Goal: Task Accomplishment & Management: Use online tool/utility

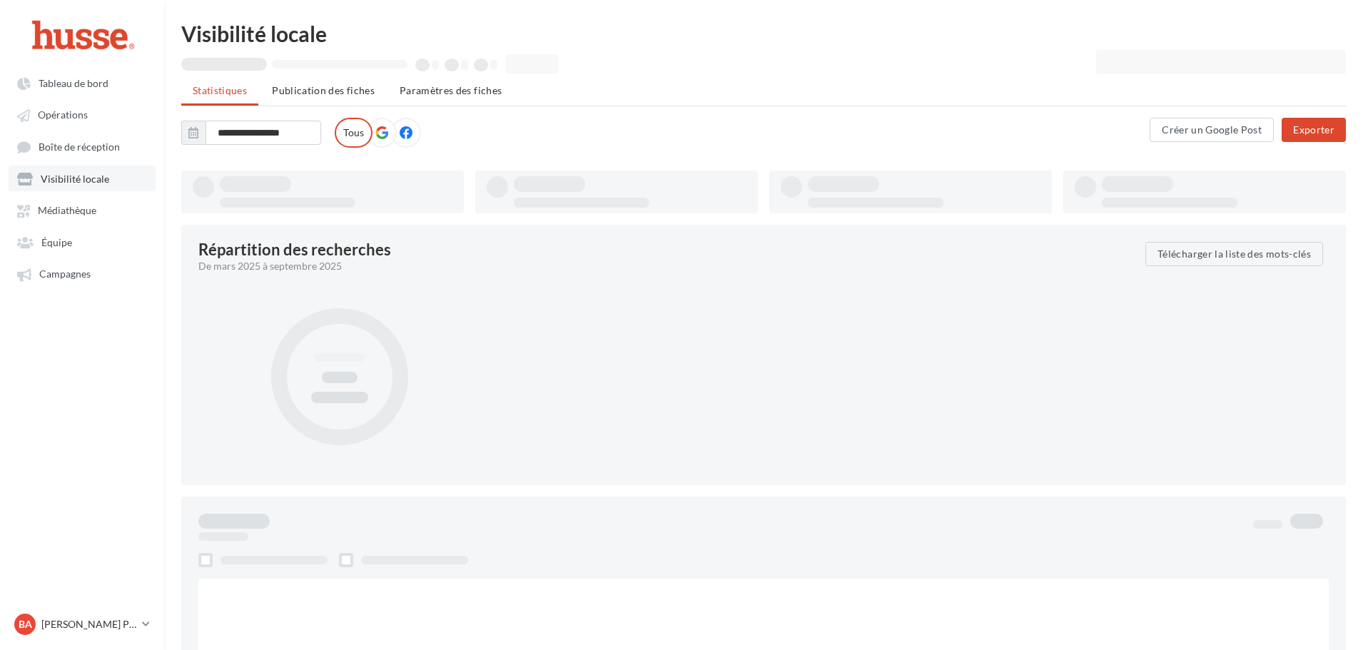
type input "**********"
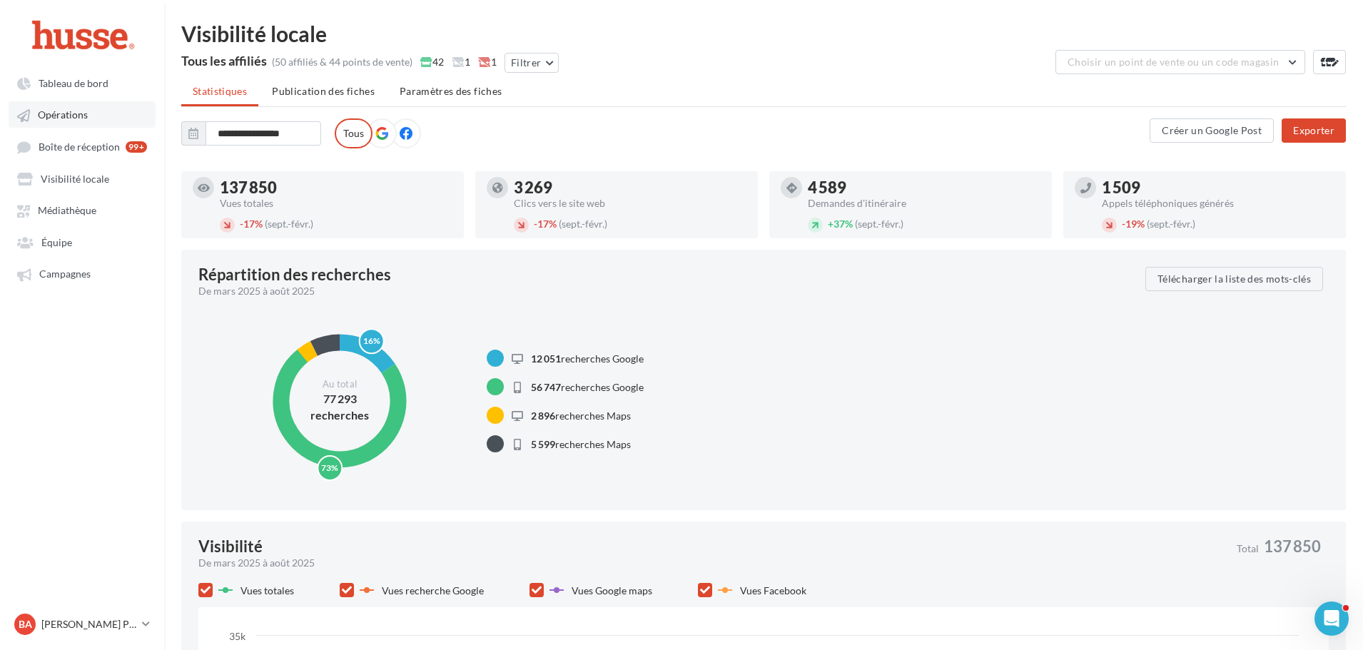
click at [66, 108] on link "Opérations" at bounding box center [82, 114] width 147 height 26
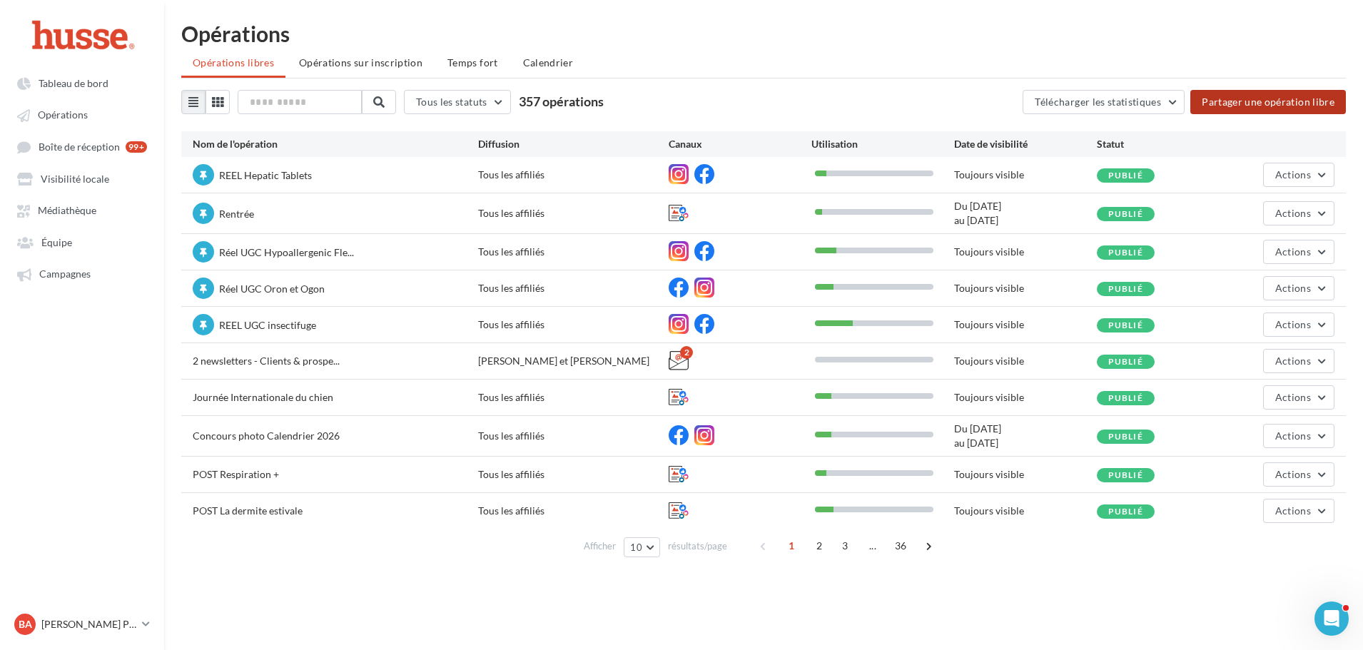
click at [1291, 96] on button "Partager une opération libre" at bounding box center [1268, 102] width 156 height 24
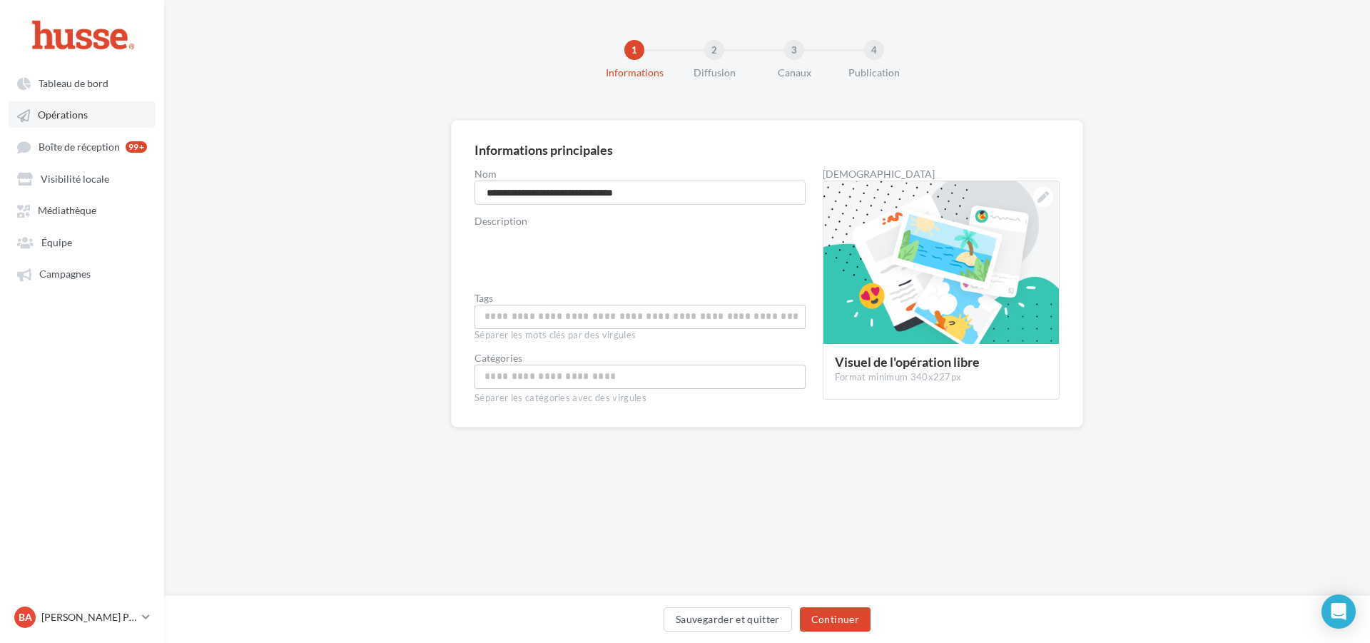
click at [71, 113] on span "Opérations" at bounding box center [63, 115] width 50 height 12
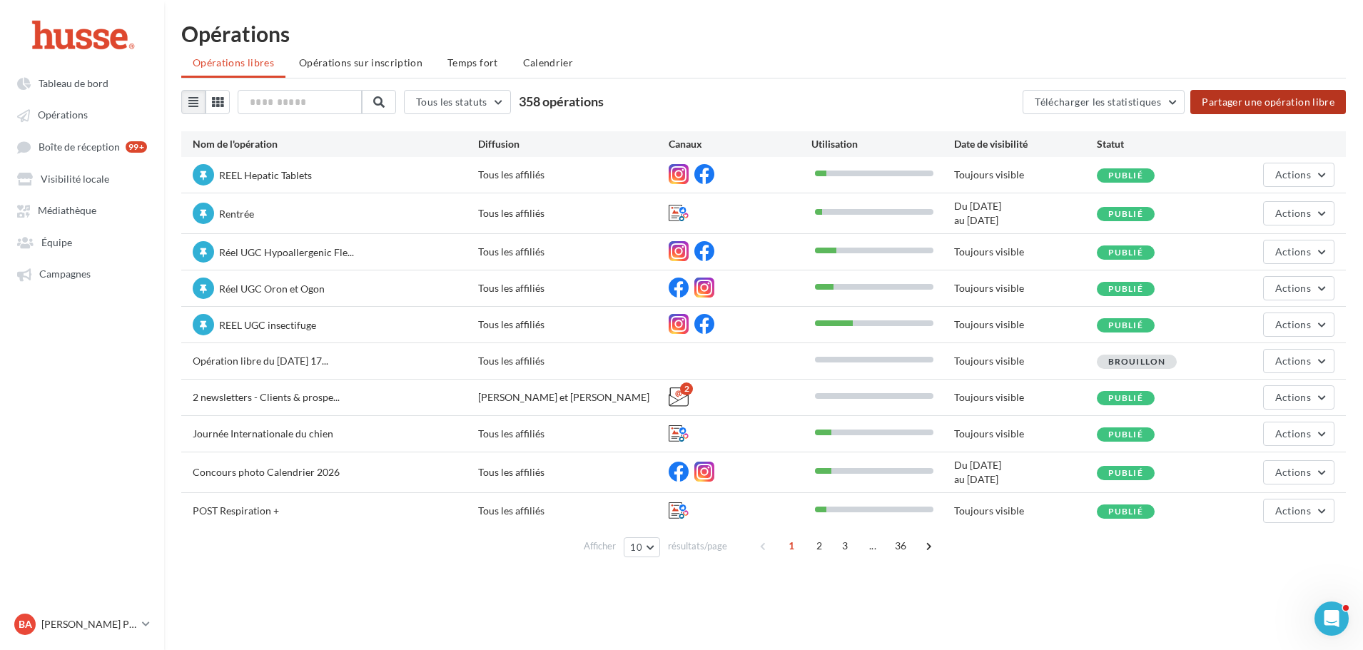
click at [1275, 98] on button "Partager une opération libre" at bounding box center [1268, 102] width 156 height 24
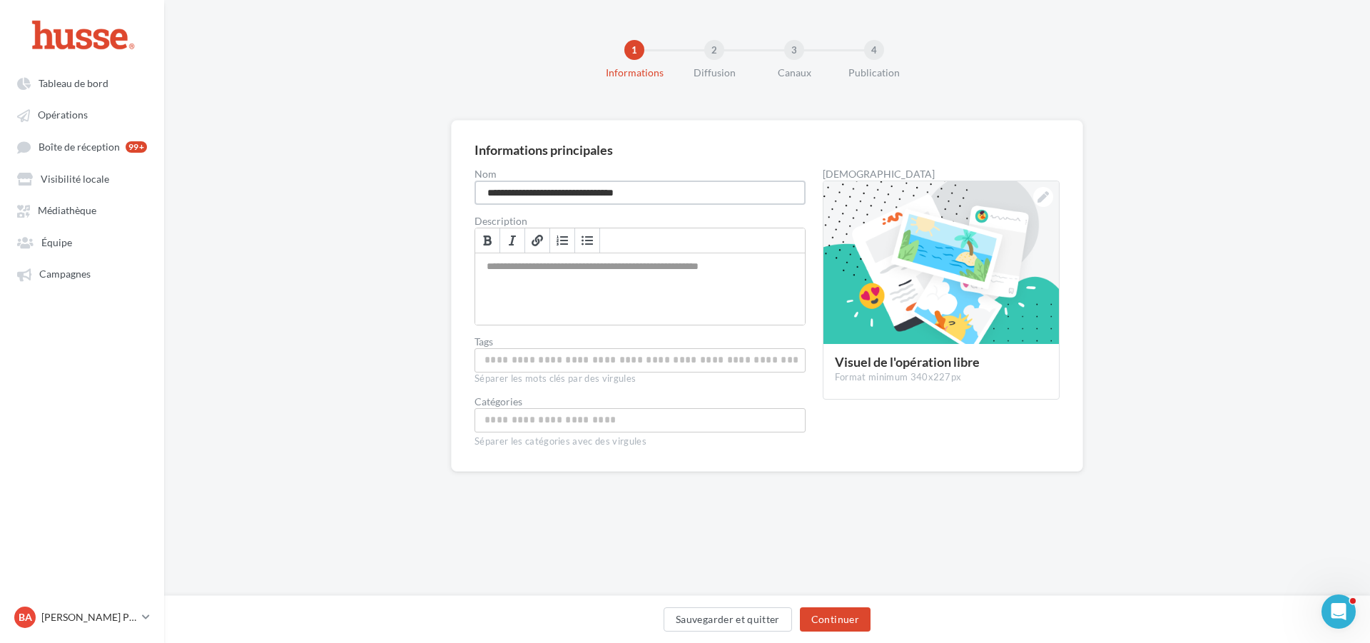
click at [524, 196] on input "**********" at bounding box center [639, 193] width 331 height 24
type input "**********"
click at [570, 280] on div "Permet de préciser les enjeux de la campagne à vos affiliés" at bounding box center [640, 288] width 330 height 71
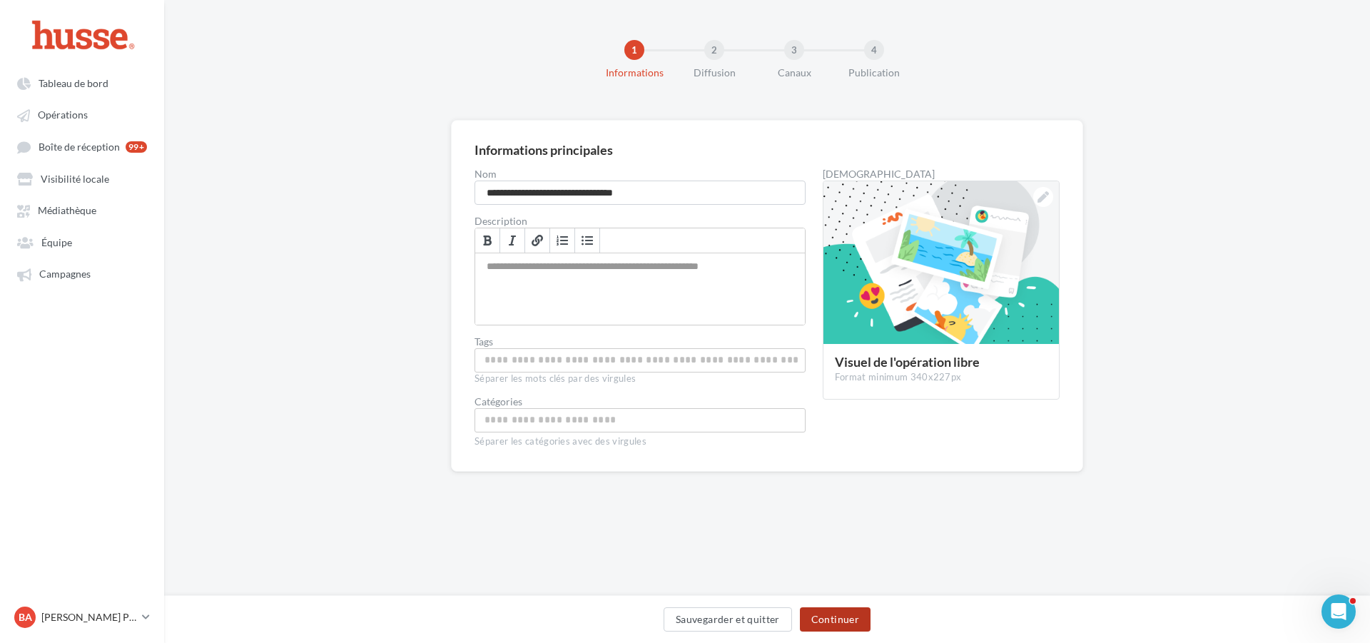
click at [834, 616] on button "Continuer" at bounding box center [835, 619] width 71 height 24
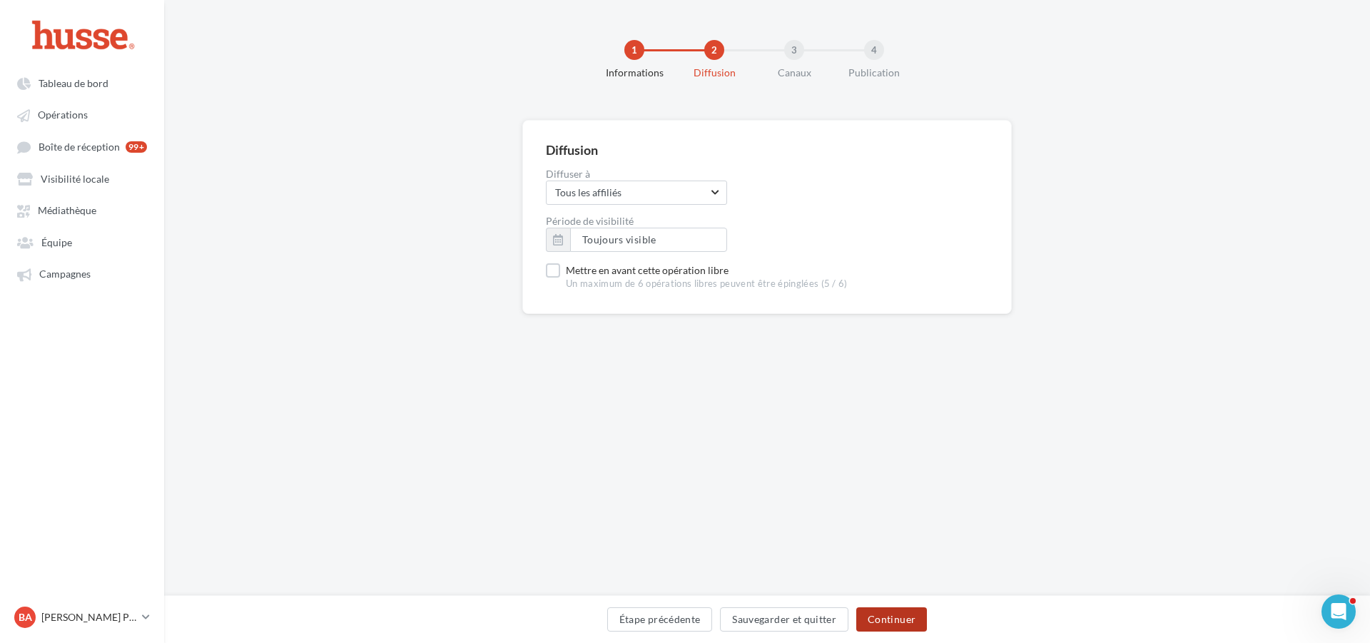
click at [891, 615] on button "Continuer" at bounding box center [891, 619] width 71 height 24
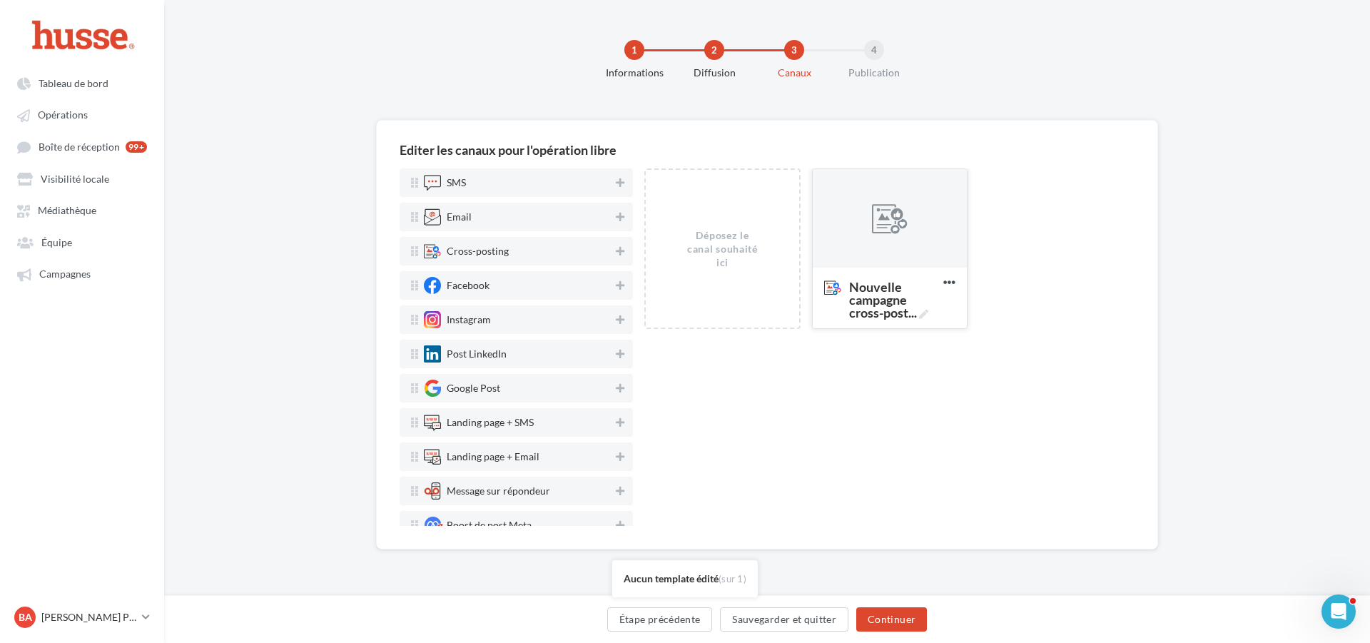
click at [905, 212] on div at bounding box center [890, 219] width 36 height 36
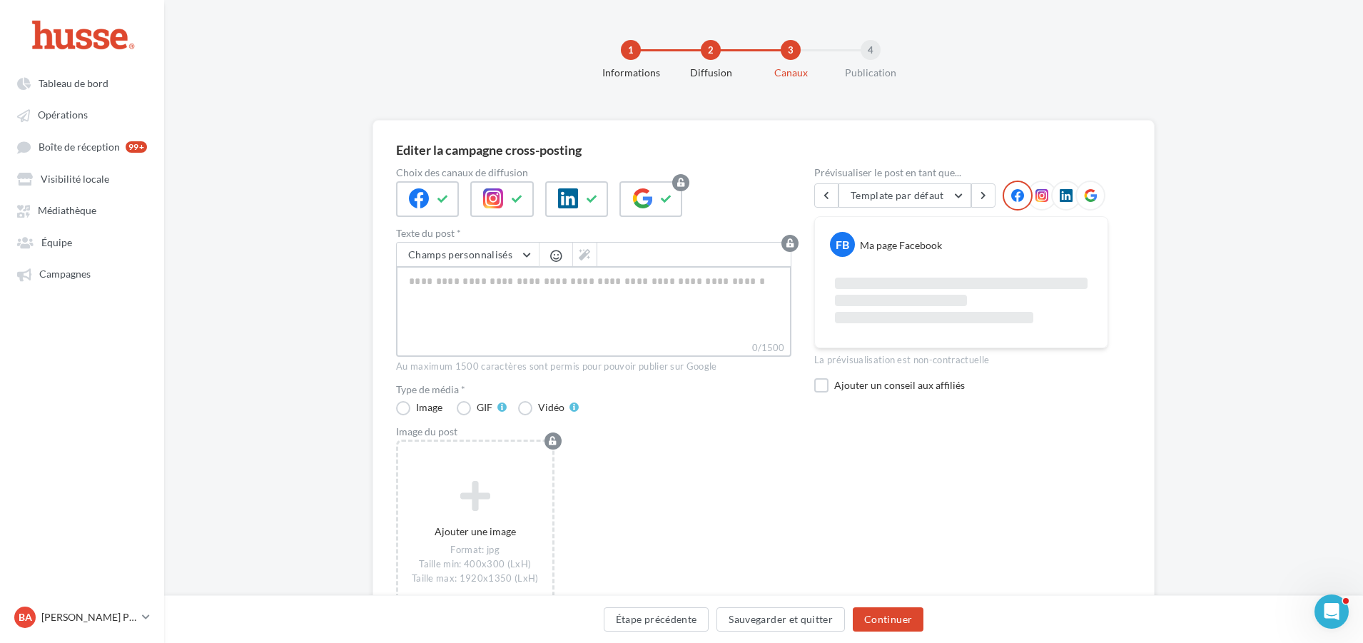
click at [508, 277] on textarea "0/1500" at bounding box center [593, 303] width 395 height 74
paste textarea "*****"
type textarea "*****"
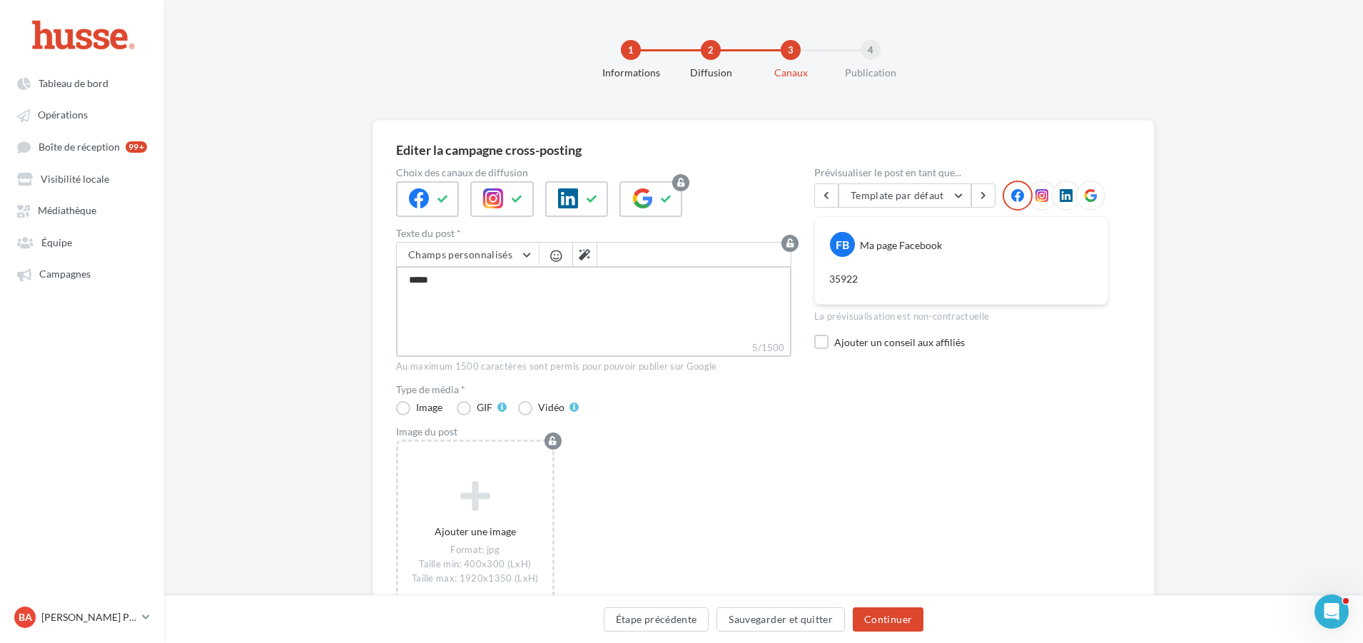
drag, startPoint x: 455, startPoint y: 274, endPoint x: 341, endPoint y: 271, distance: 113.5
click at [341, 271] on div "Editer la campagne cross-posting Choix des canaux de diffusion Texte du post * …" at bounding box center [763, 420] width 1199 height 601
paste textarea "**********"
type textarea "**********"
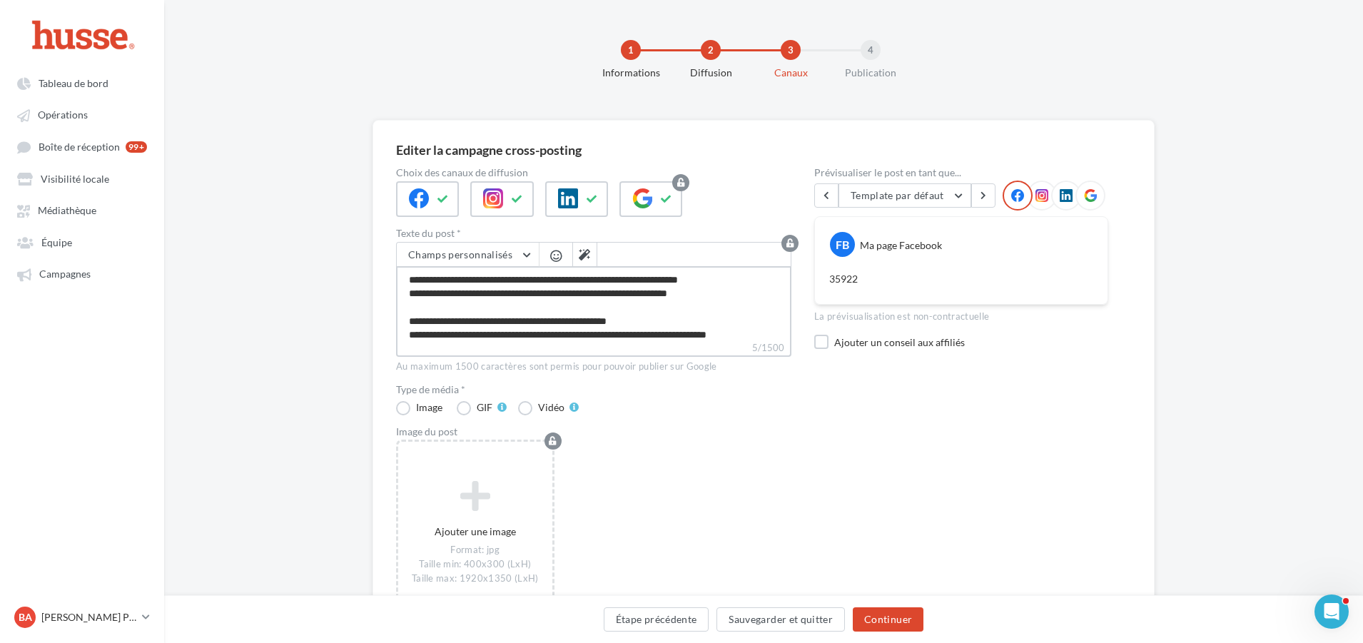
type textarea "**********"
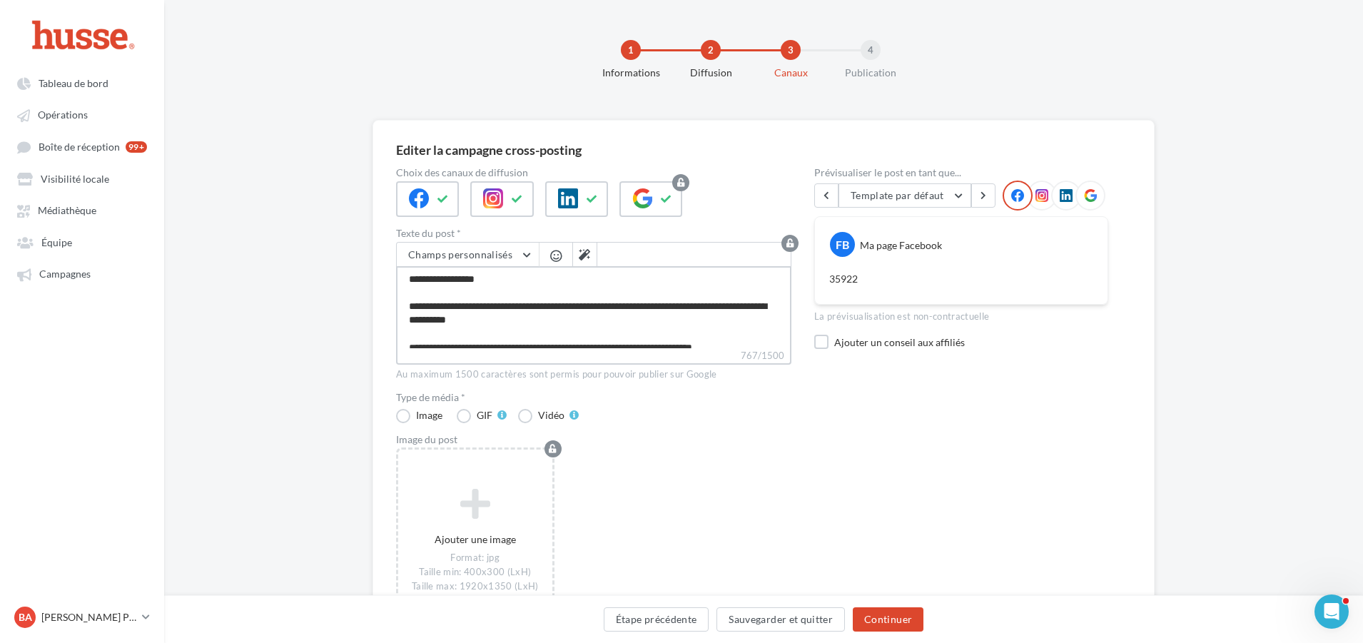
scroll to position [59, 0]
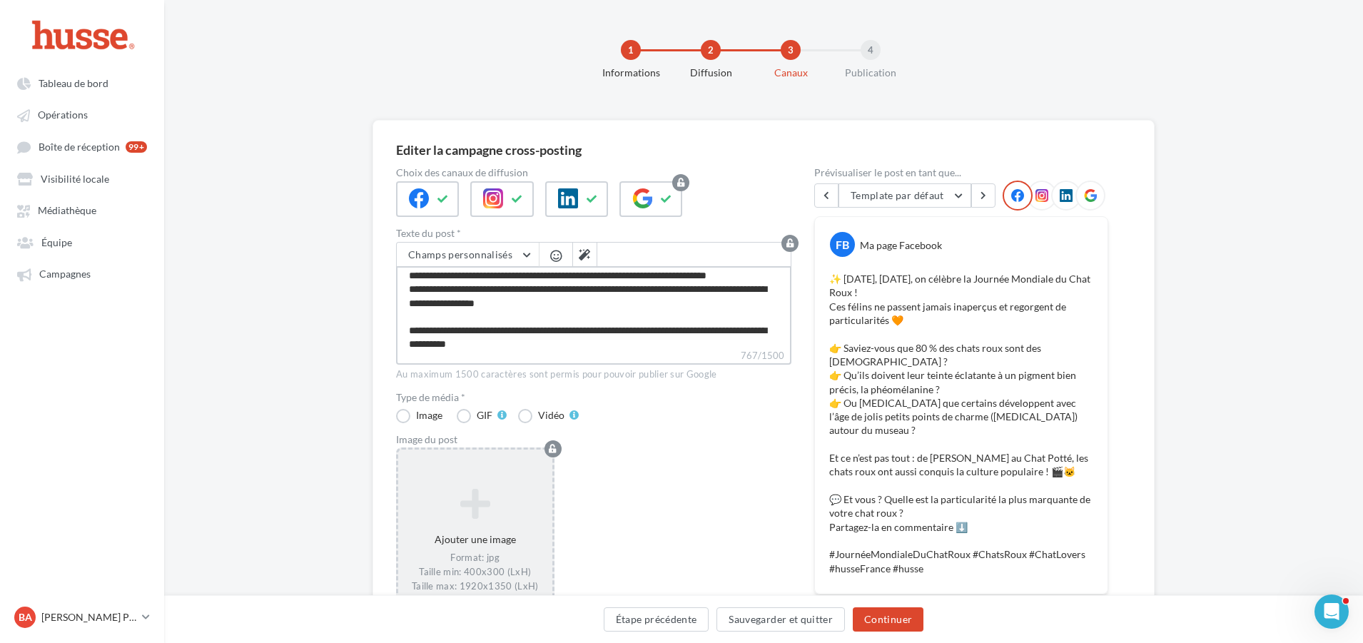
type textarea "**********"
click at [489, 495] on icon at bounding box center [475, 502] width 143 height 34
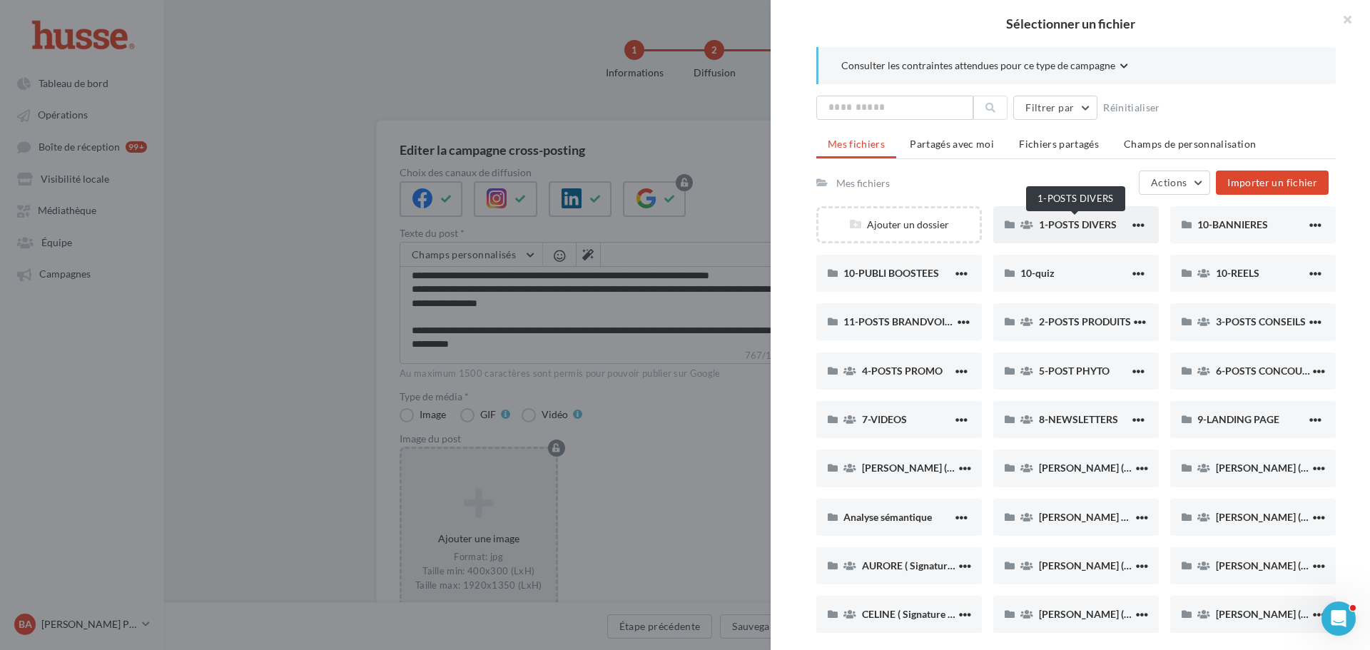
click at [1040, 227] on span "1-POSTS DIVERS" at bounding box center [1078, 224] width 78 height 12
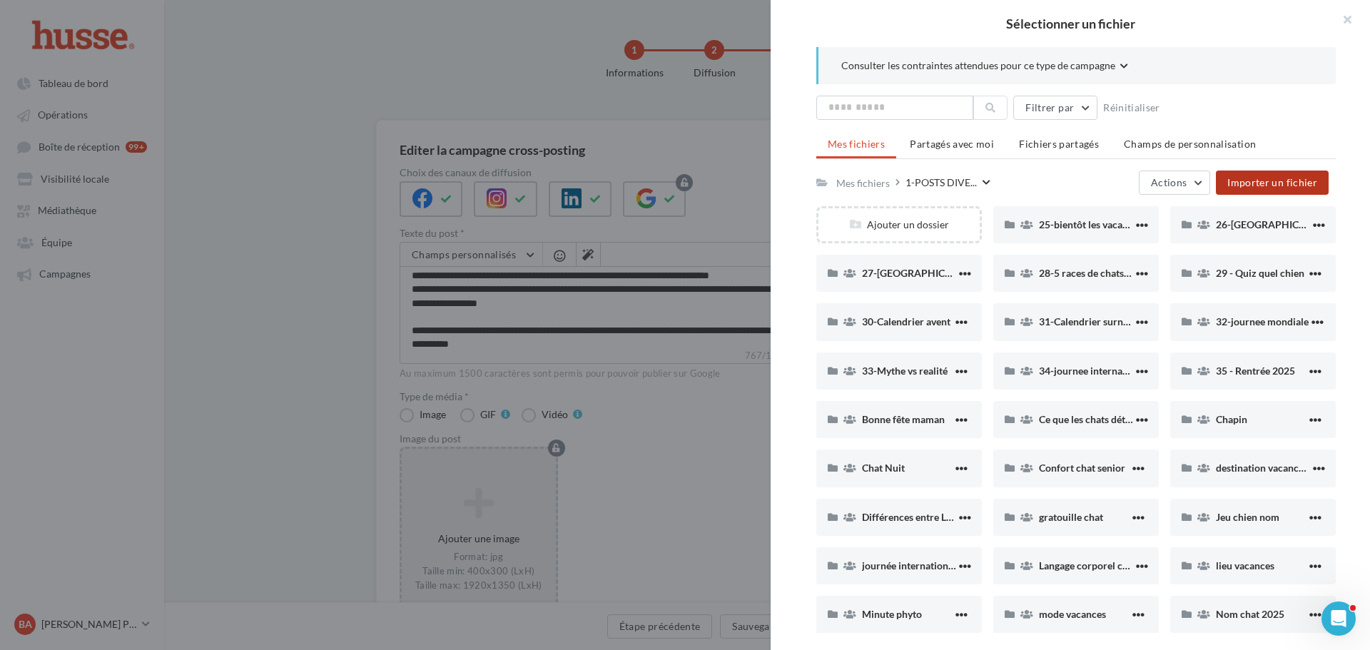
click at [1283, 175] on button "Importer un fichier" at bounding box center [1272, 183] width 113 height 24
click at [901, 223] on div "Ajouter un dossier" at bounding box center [898, 225] width 161 height 14
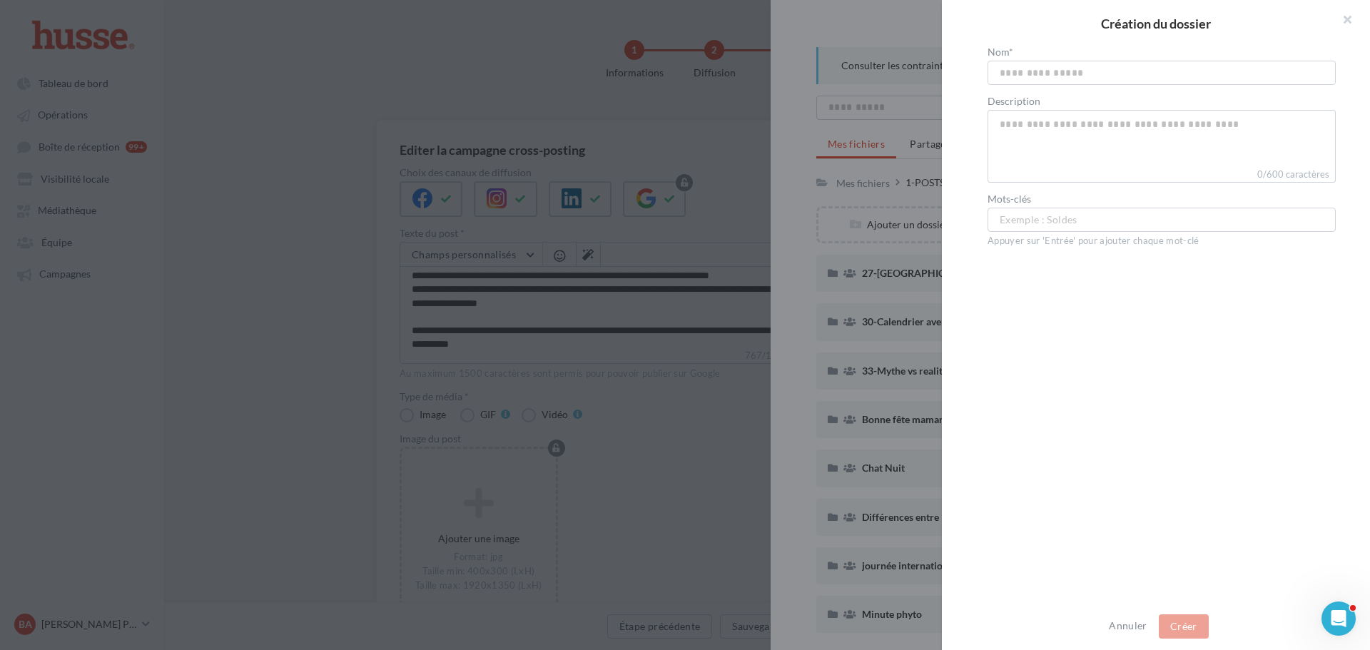
click at [1021, 67] on input "text" at bounding box center [1161, 73] width 348 height 24
type input "**********"
click at [1215, 418] on div "**********" at bounding box center [1162, 325] width 440 height 557
click at [1186, 624] on button "Créer" at bounding box center [1184, 626] width 50 height 24
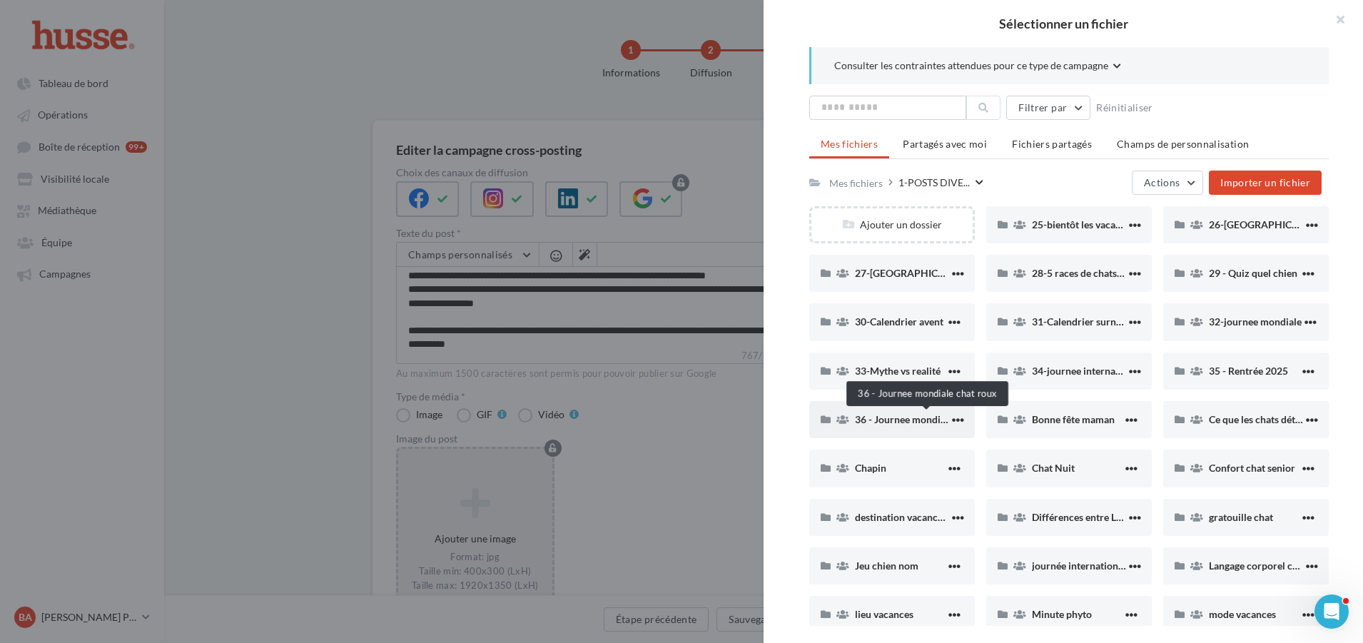
click at [885, 422] on span "36 - Journee mondiale chat roux" at bounding box center [926, 419] width 143 height 12
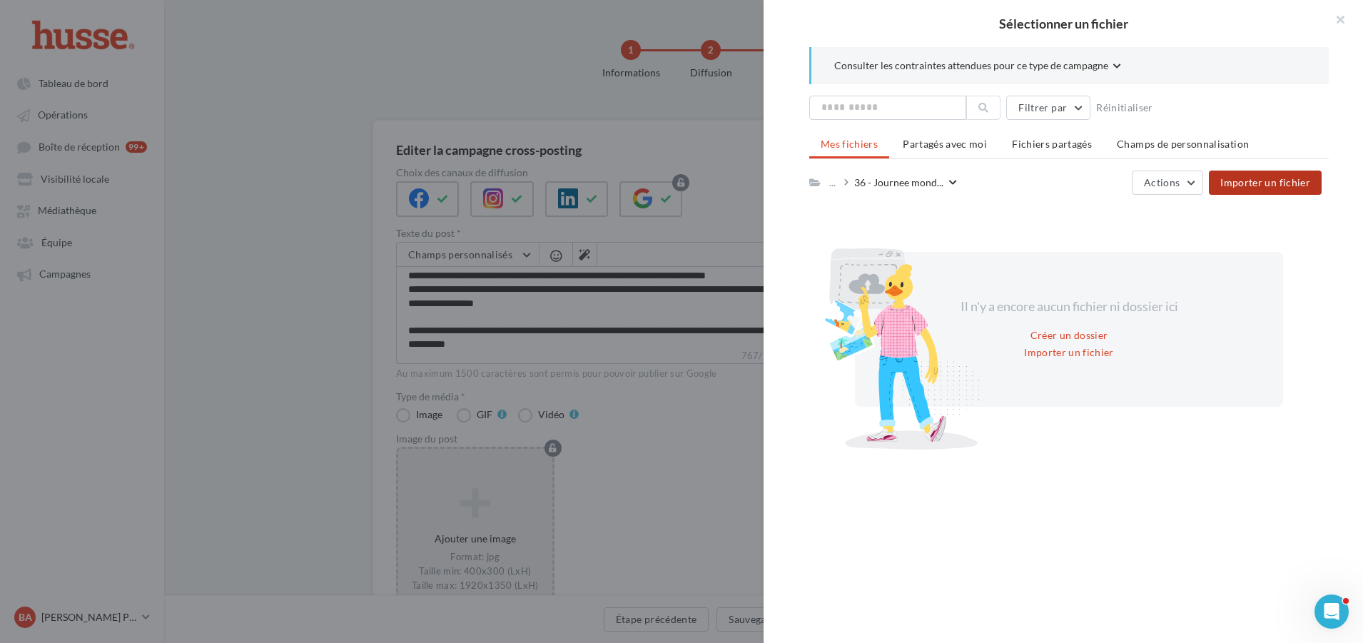
click at [1265, 179] on span "Importer un fichier" at bounding box center [1265, 182] width 90 height 12
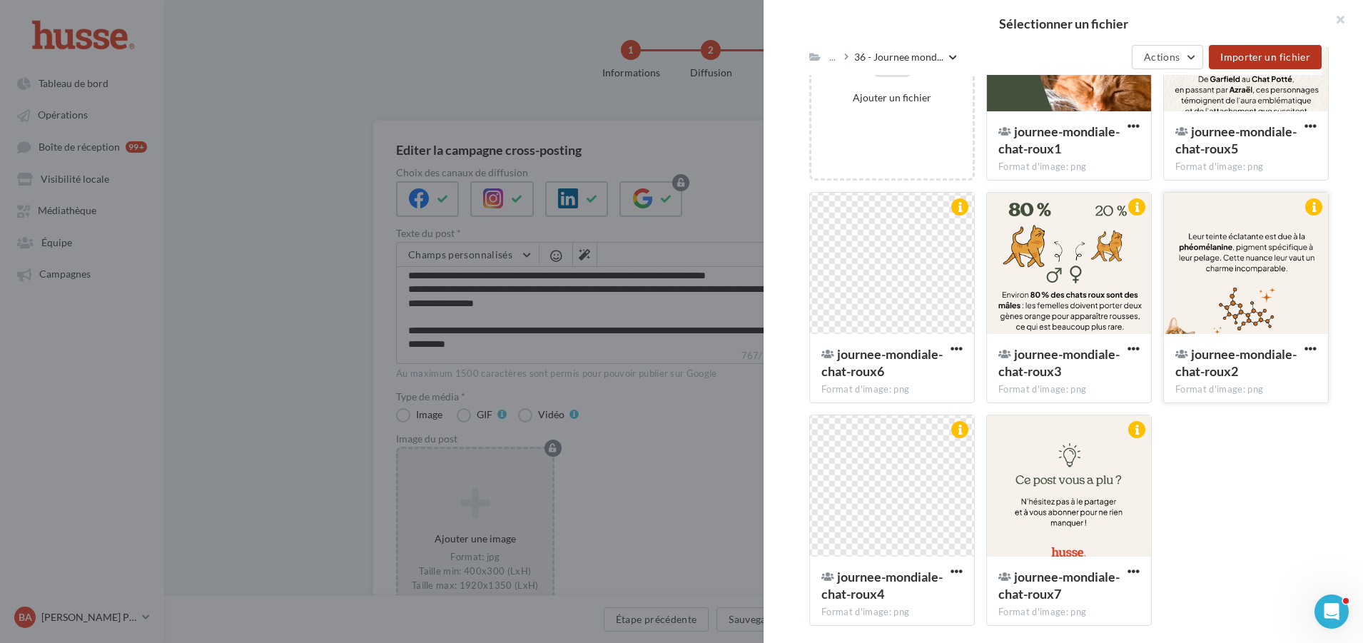
scroll to position [0, 0]
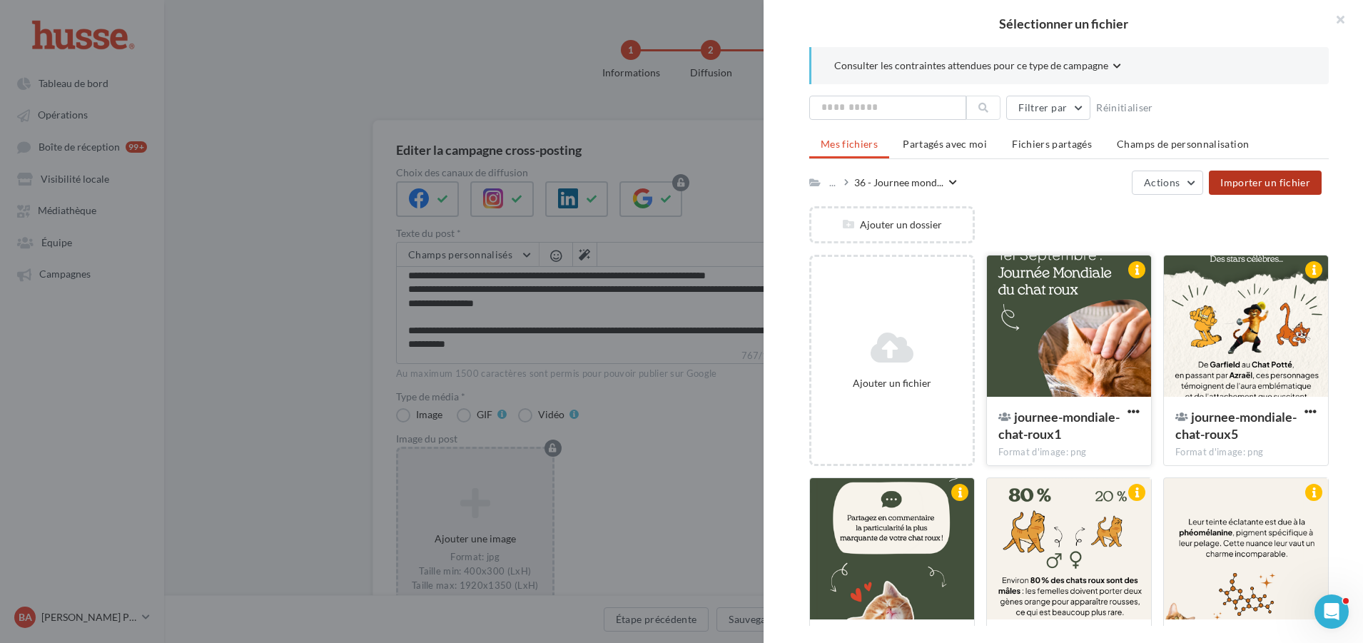
click at [1057, 318] on div at bounding box center [1069, 326] width 164 height 143
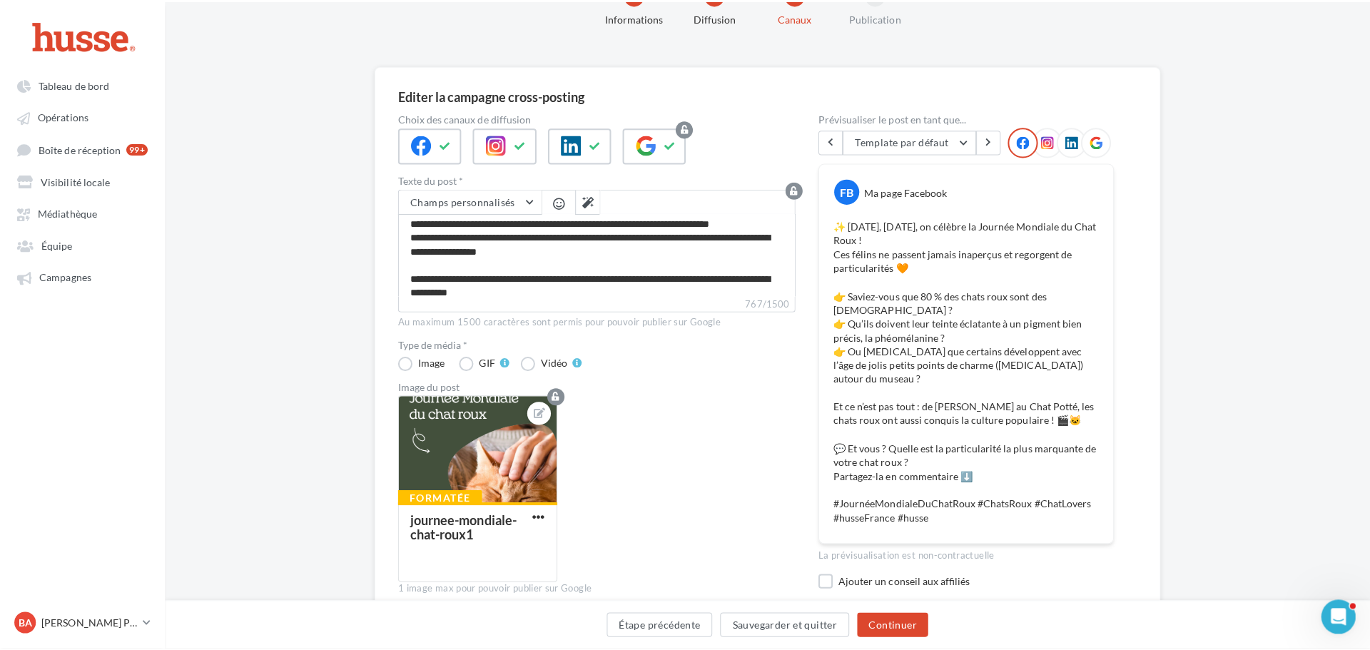
scroll to position [121, 0]
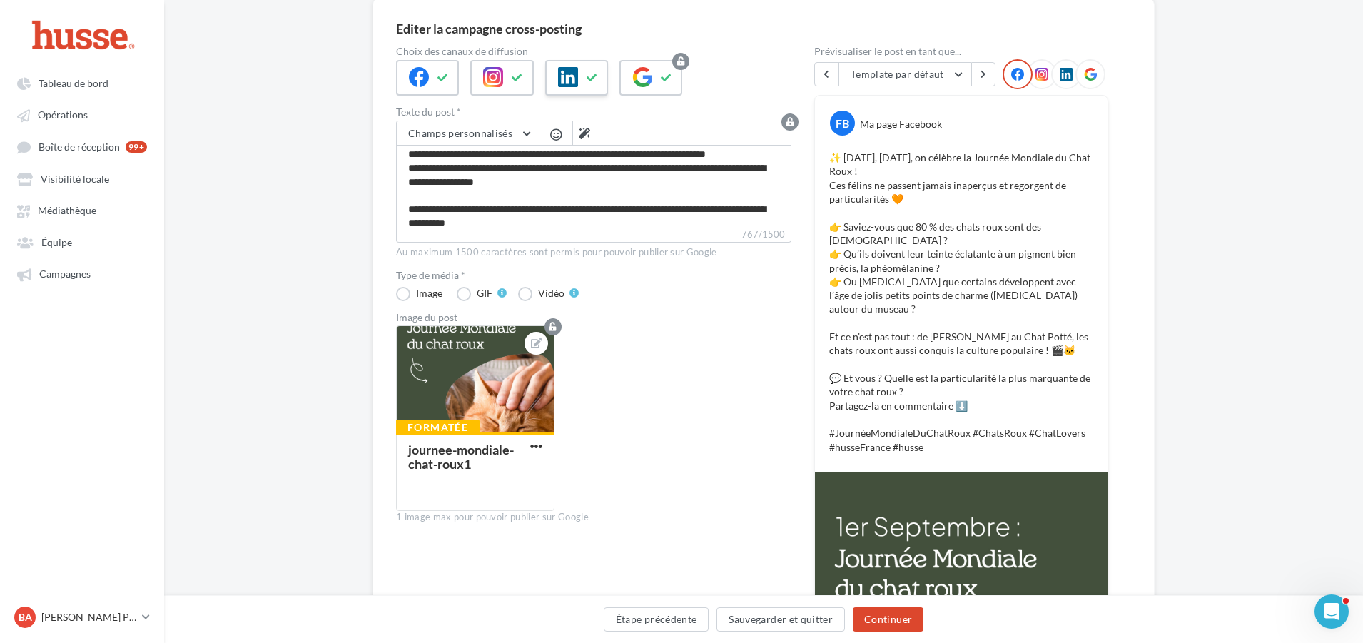
click at [582, 76] on div at bounding box center [576, 78] width 63 height 36
click at [644, 79] on icon at bounding box center [642, 77] width 20 height 20
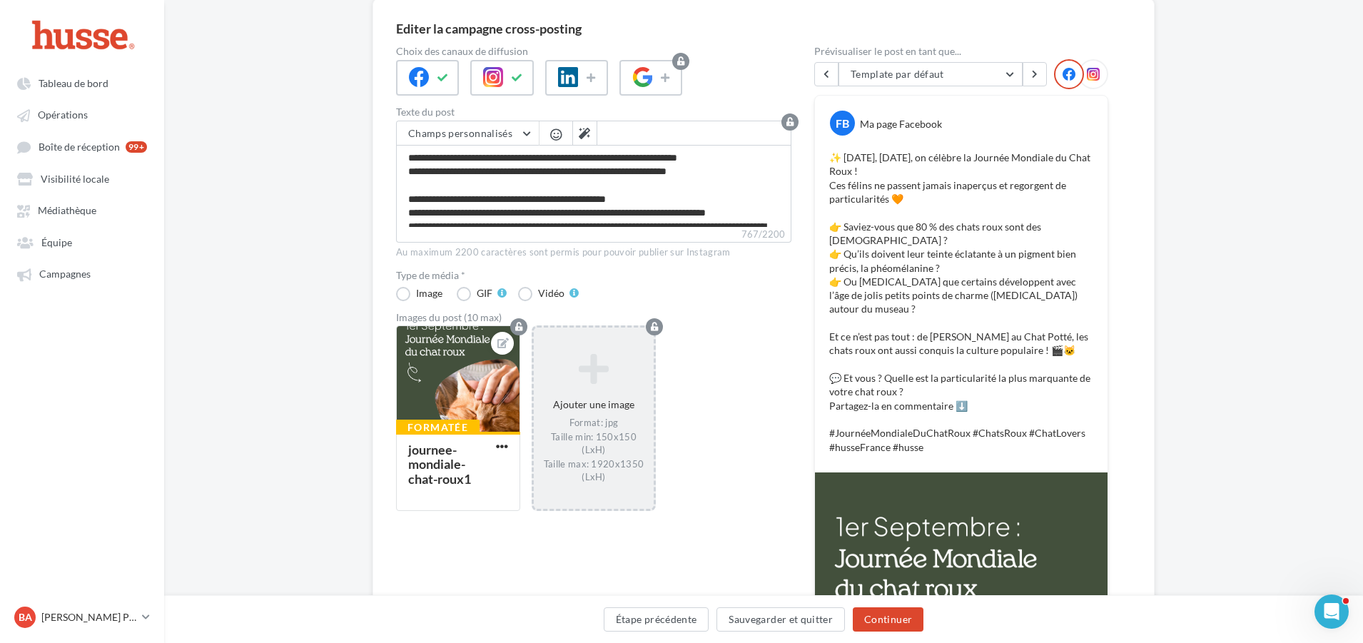
click at [591, 382] on icon at bounding box center [593, 369] width 108 height 34
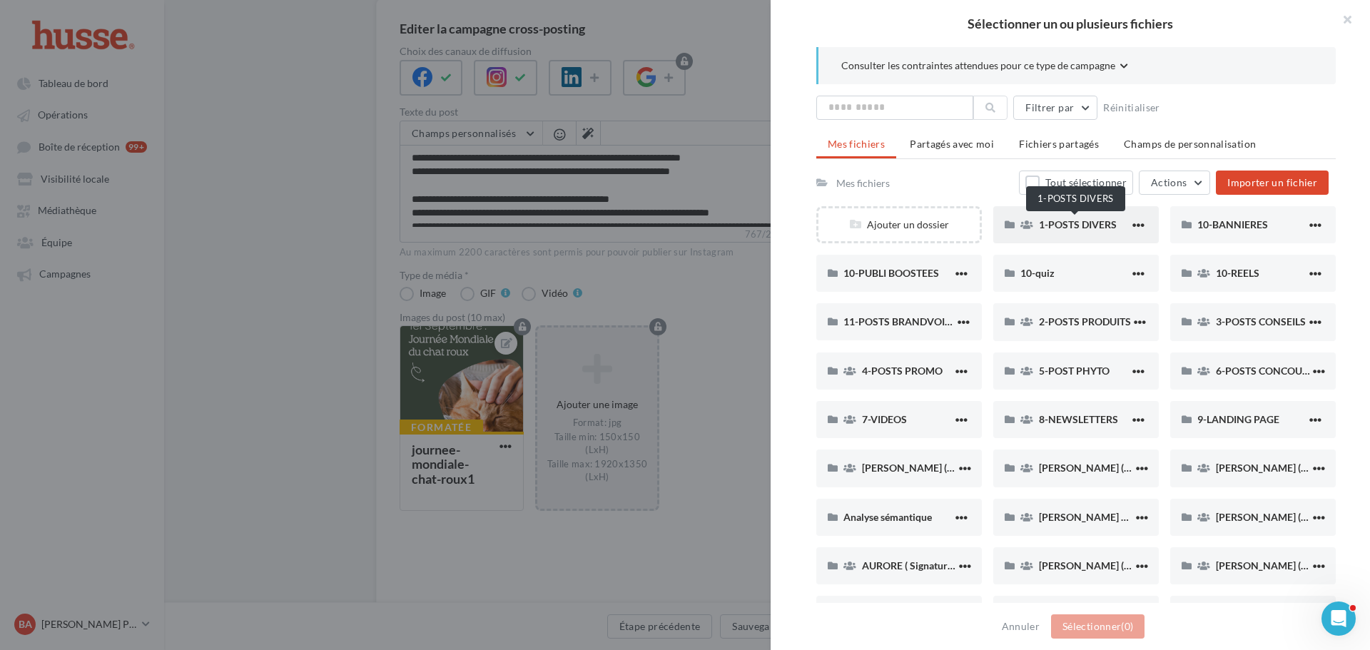
click at [1080, 228] on span "1-POSTS DIVERS" at bounding box center [1078, 224] width 78 height 12
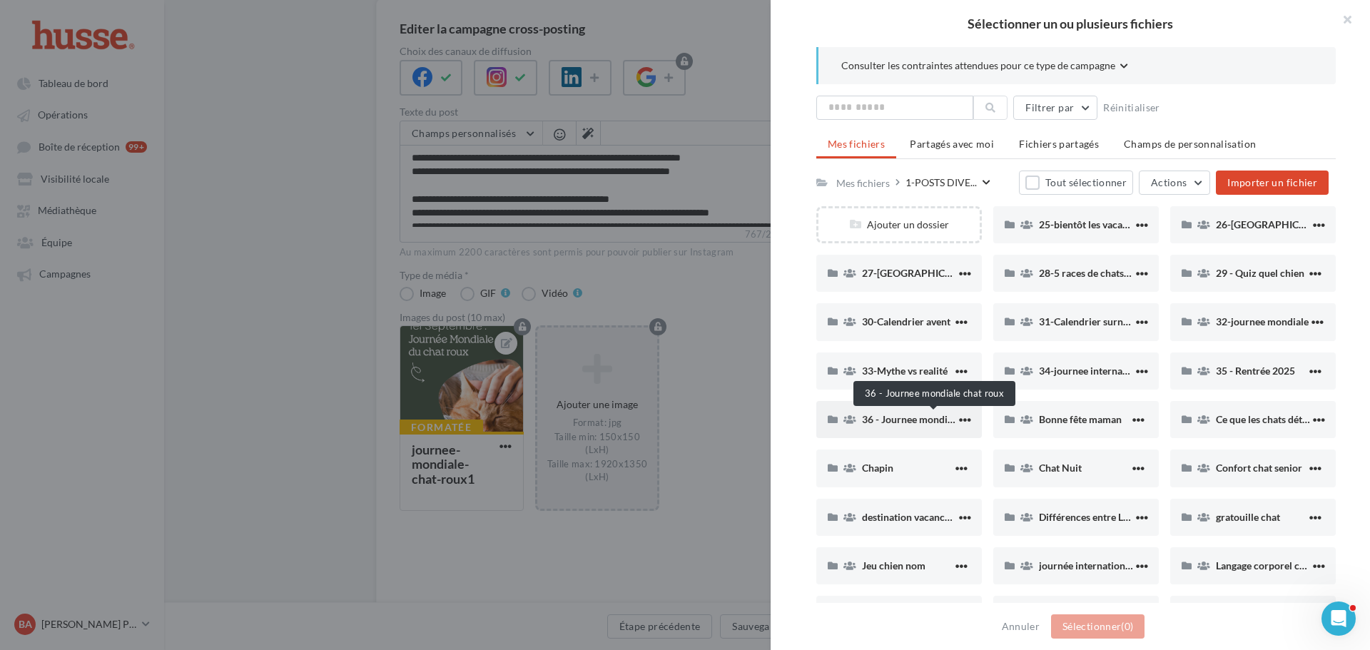
click at [885, 417] on span "36 - Journee mondiale chat roux" at bounding box center [933, 419] width 143 height 12
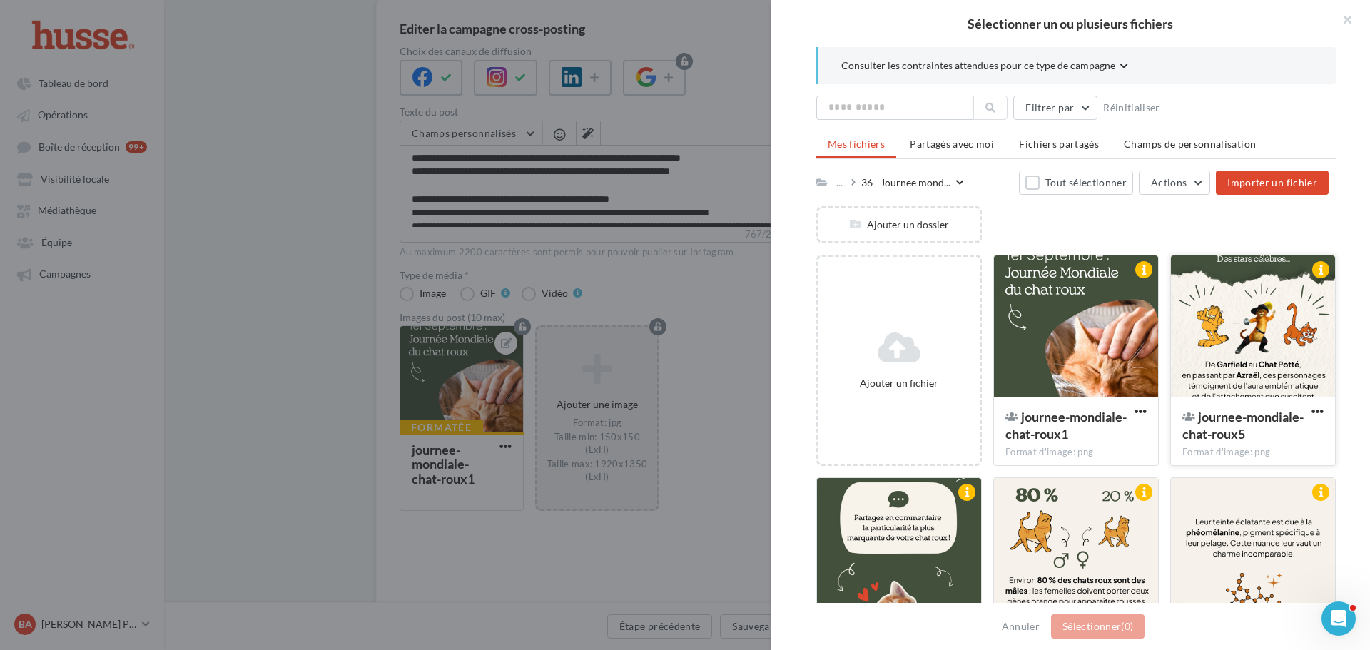
scroll to position [71, 0]
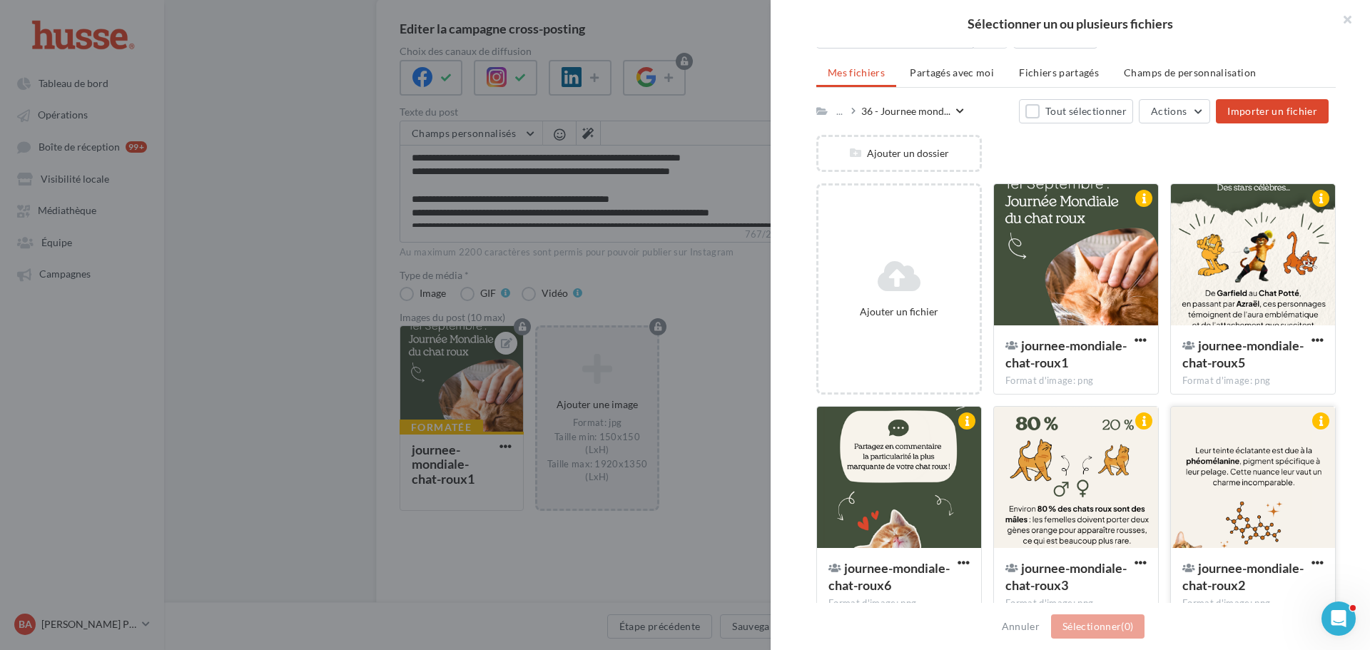
click at [1247, 455] on div at bounding box center [1253, 478] width 164 height 143
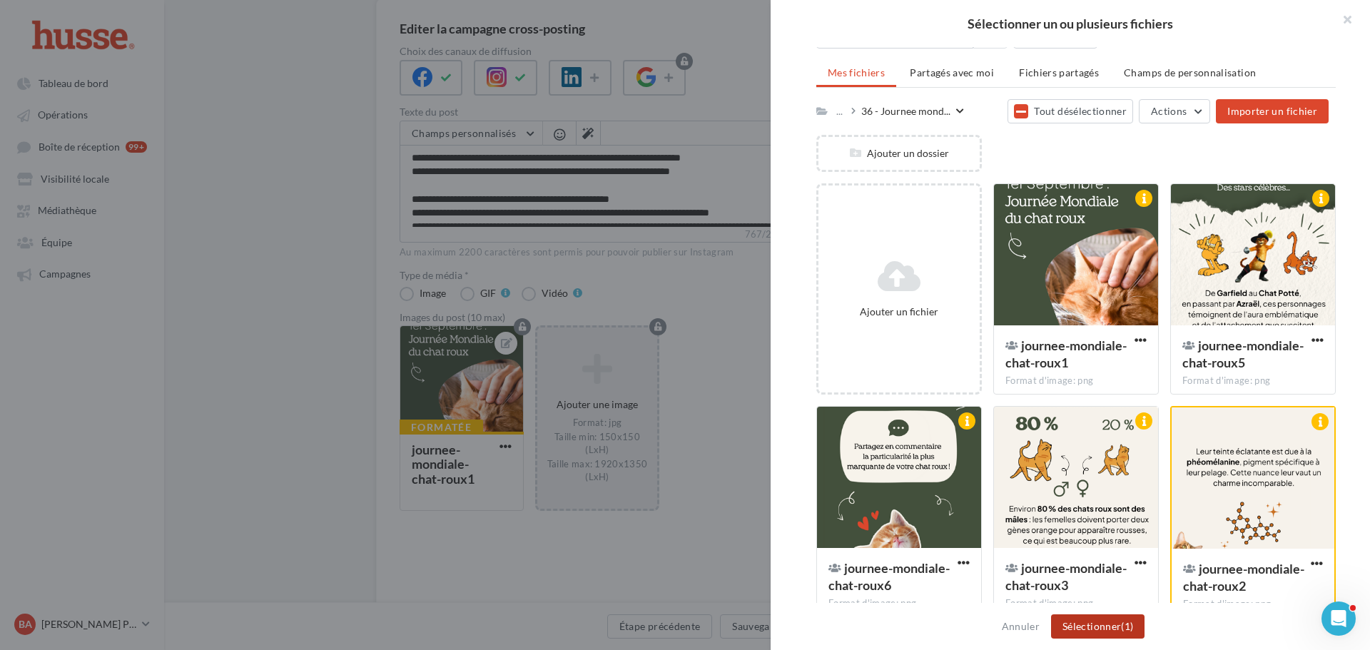
click at [1090, 631] on button "Sélectionner (1)" at bounding box center [1097, 626] width 93 height 24
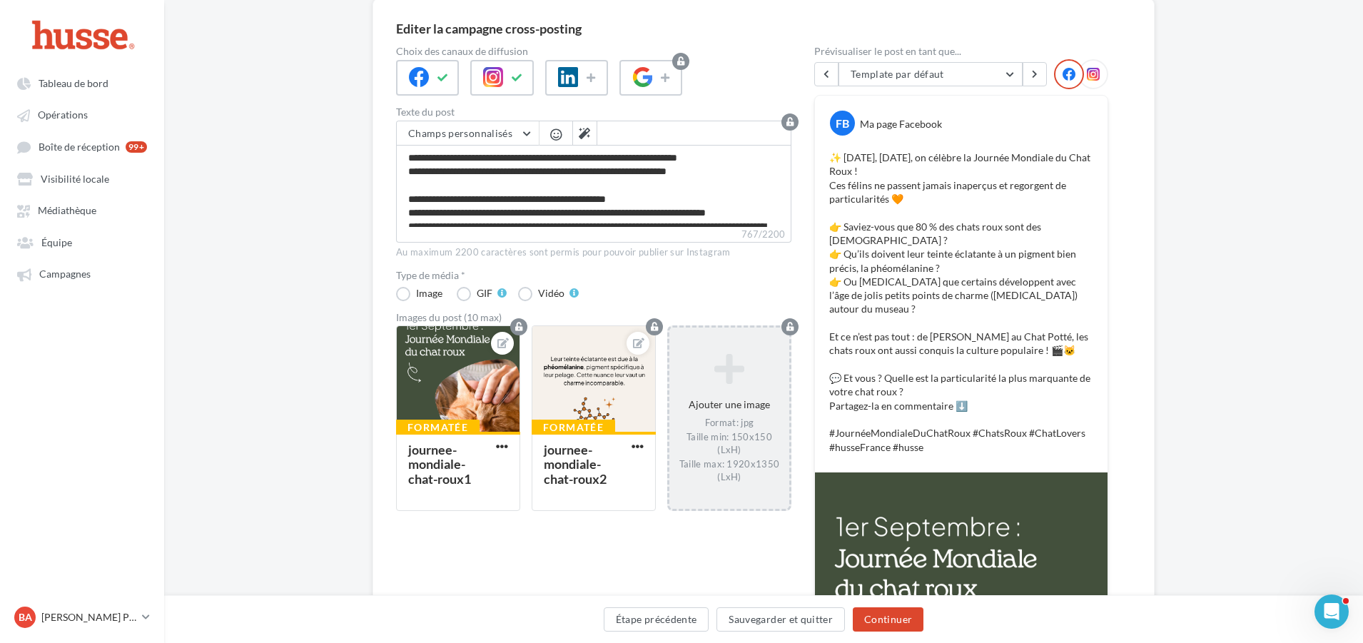
click at [722, 362] on icon at bounding box center [729, 369] width 108 height 34
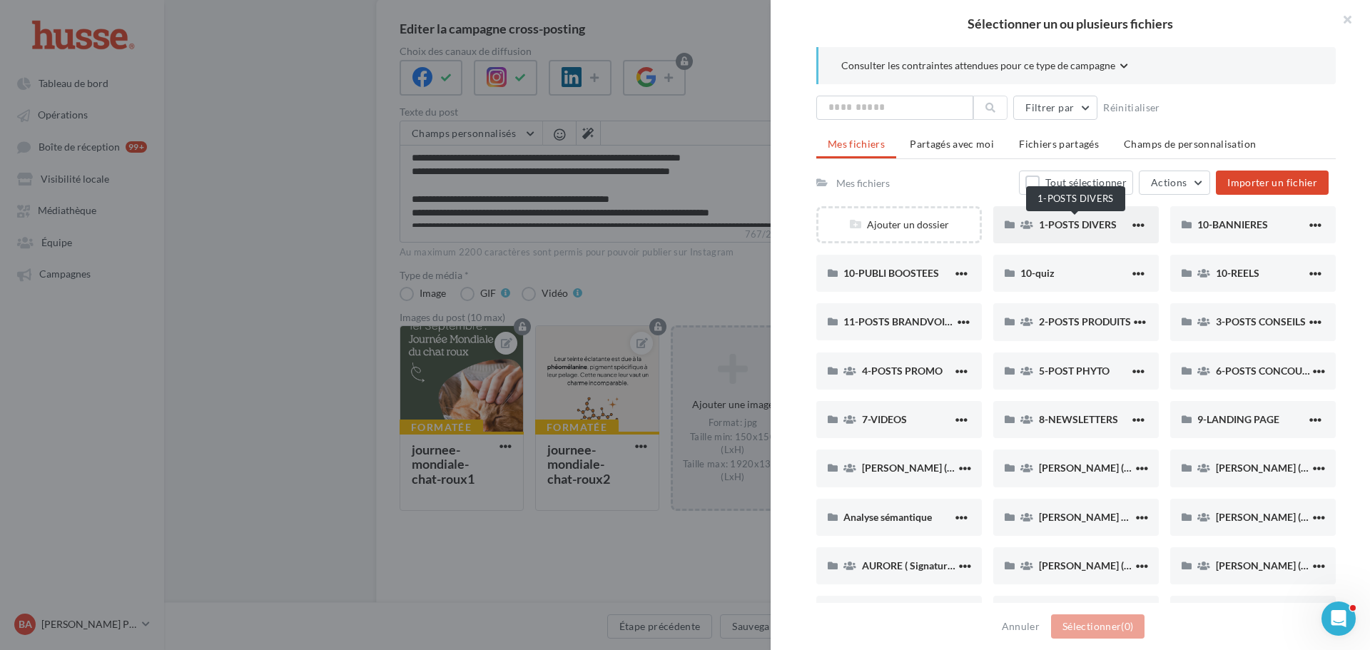
click at [1071, 229] on span "1-POSTS DIVERS" at bounding box center [1078, 224] width 78 height 12
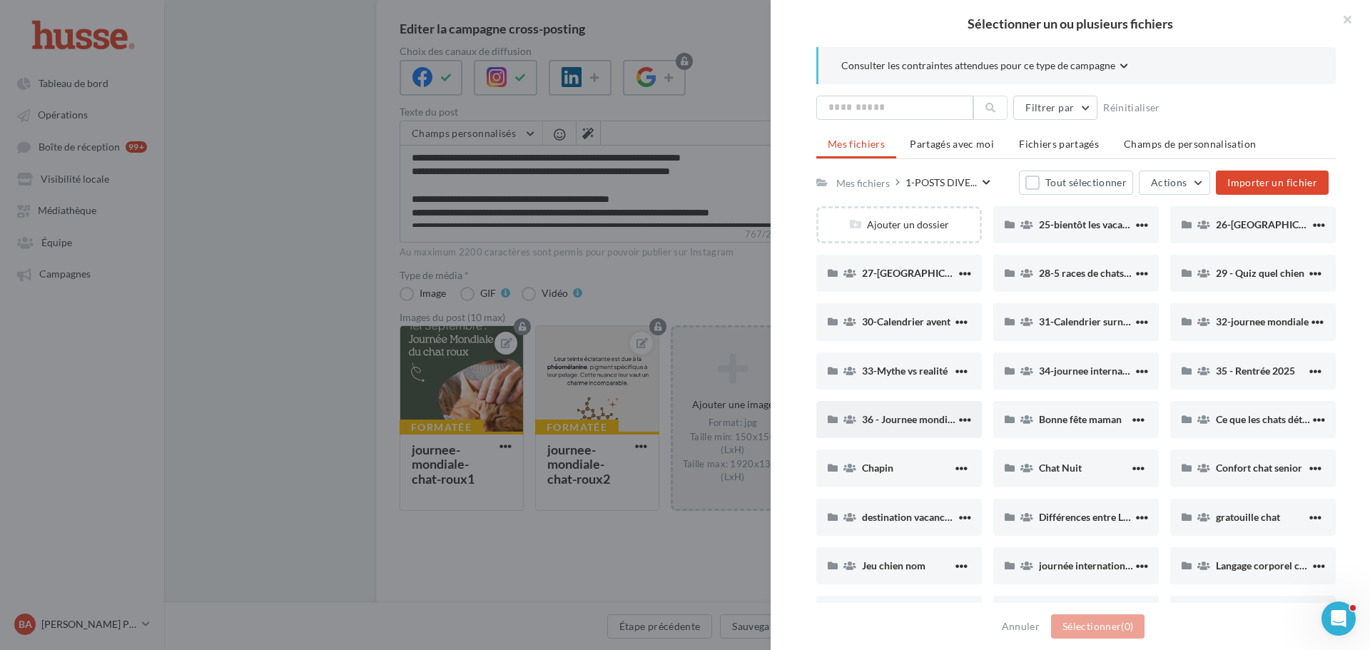
click at [897, 412] on div "36 - Journee mondiale chat roux" at bounding box center [899, 419] width 166 height 37
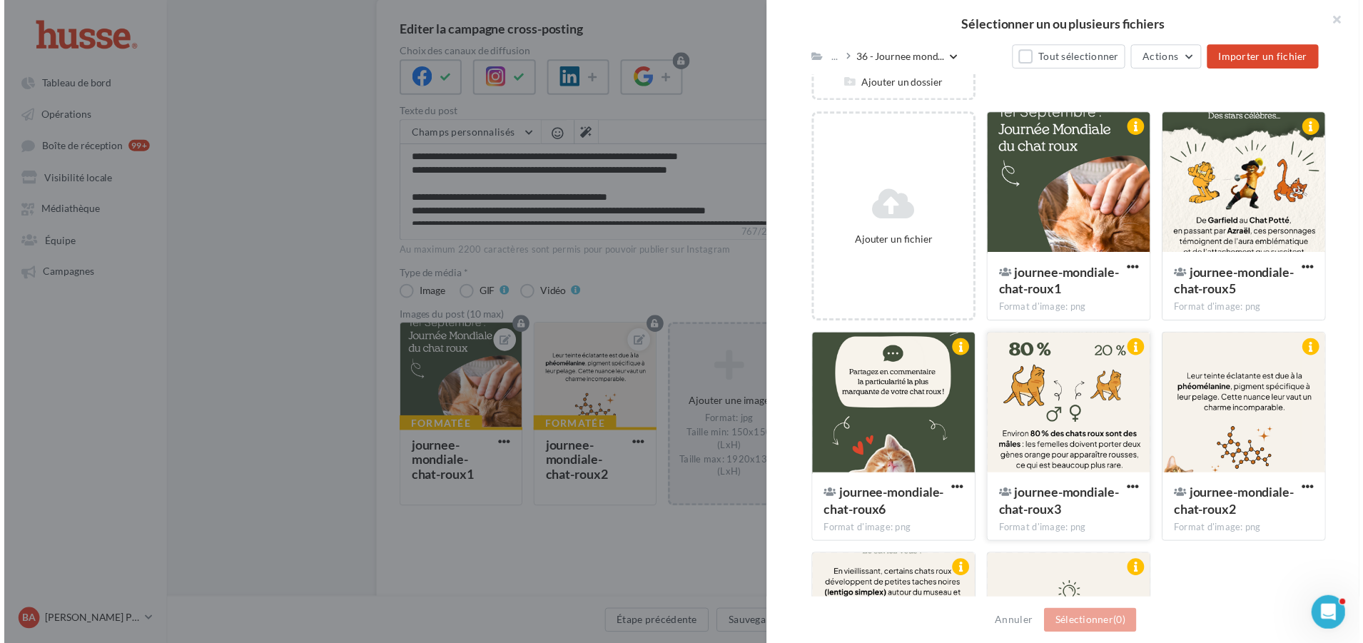
scroll to position [143, 0]
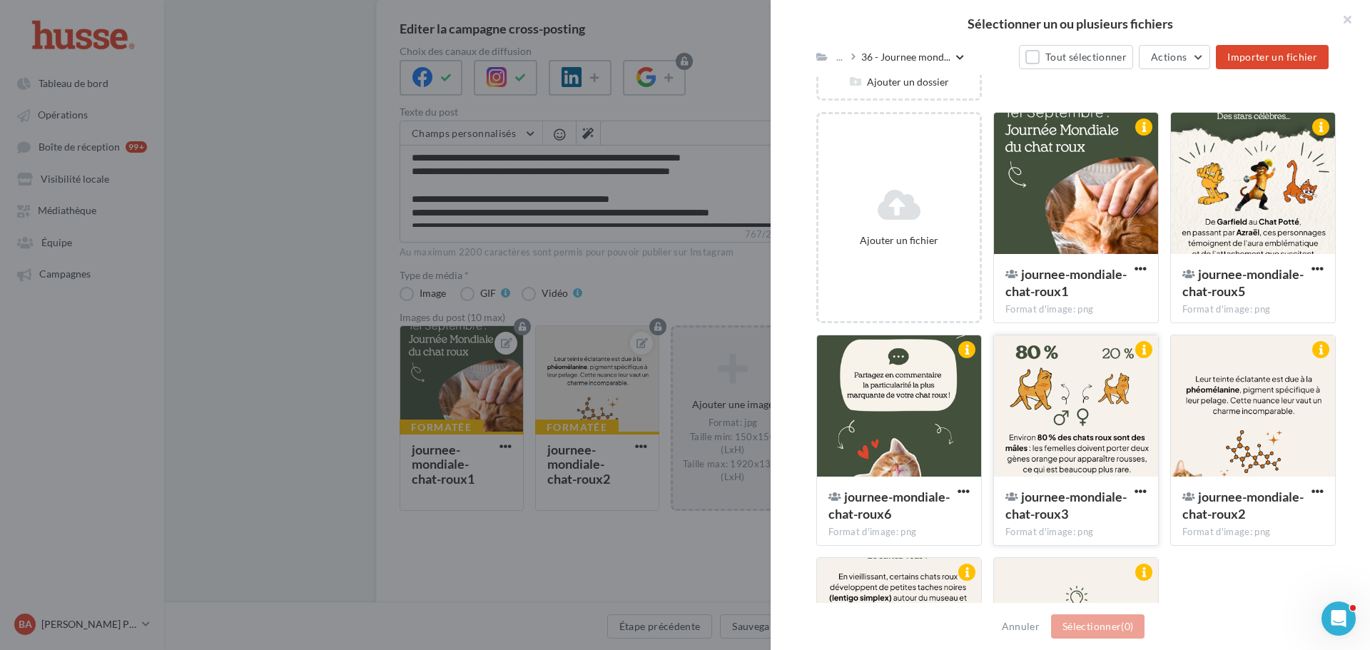
click at [1069, 408] on div at bounding box center [1076, 406] width 164 height 143
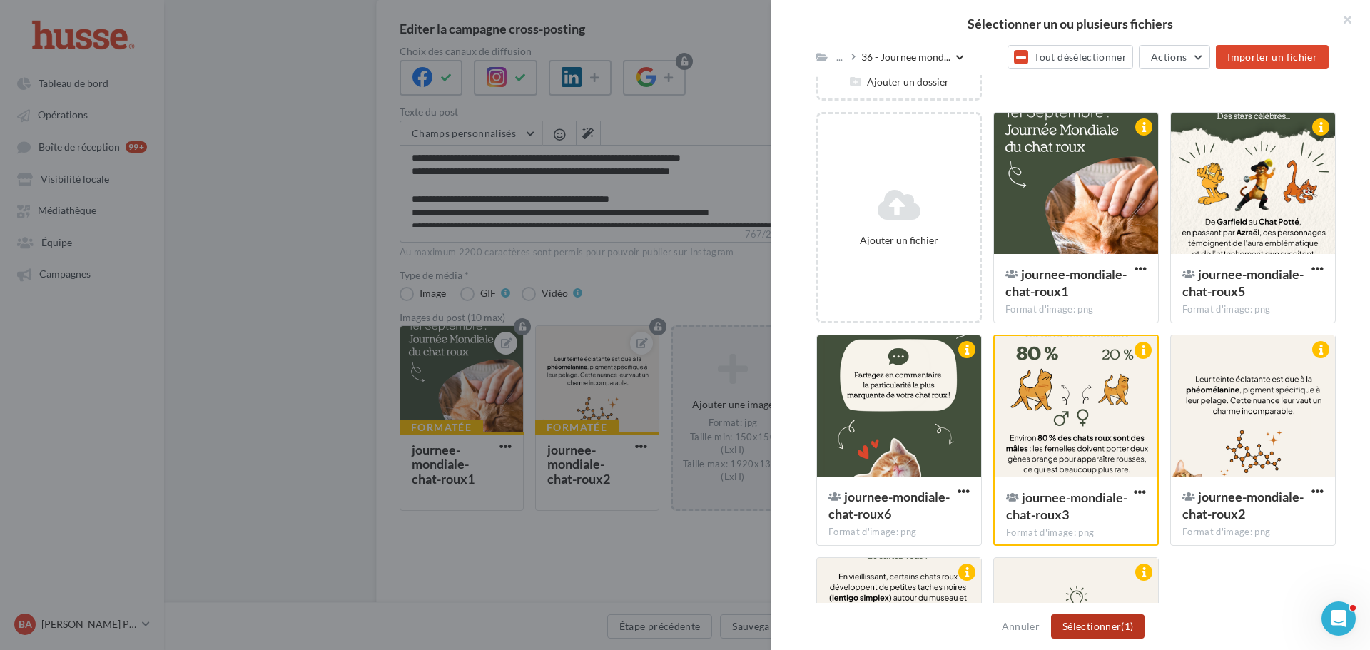
click at [1092, 624] on button "Sélectionner (1)" at bounding box center [1097, 626] width 93 height 24
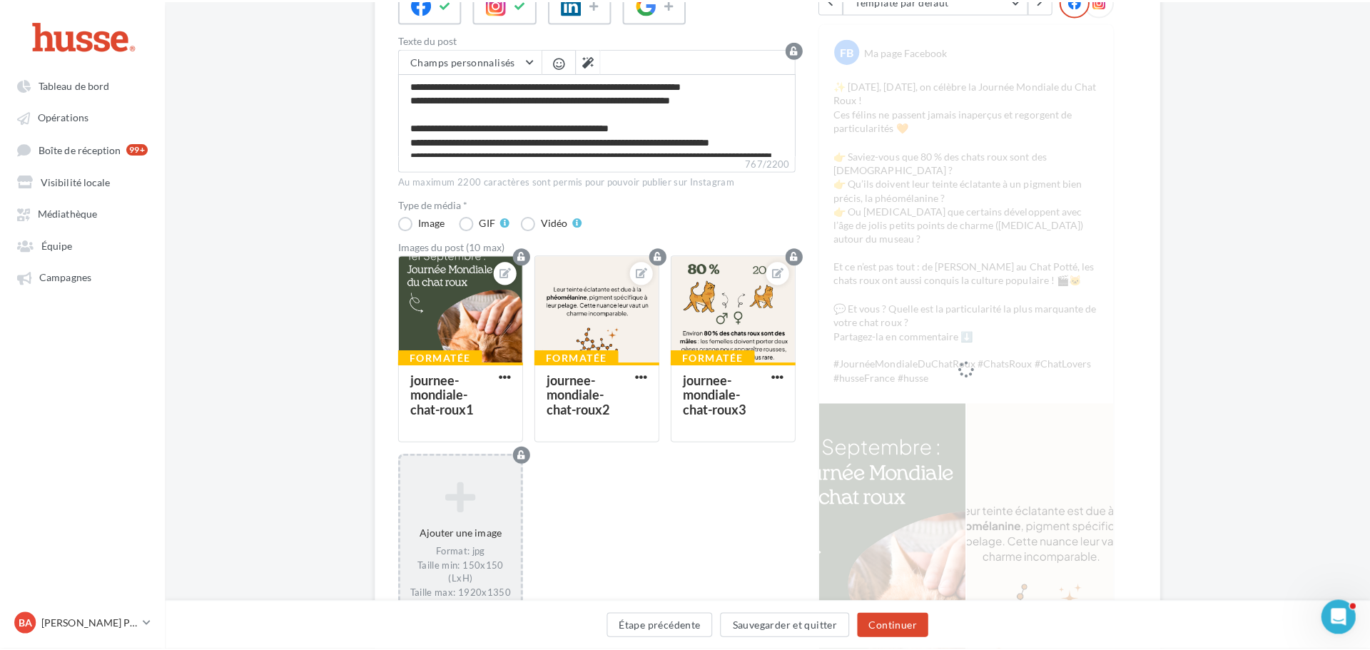
scroll to position [264, 0]
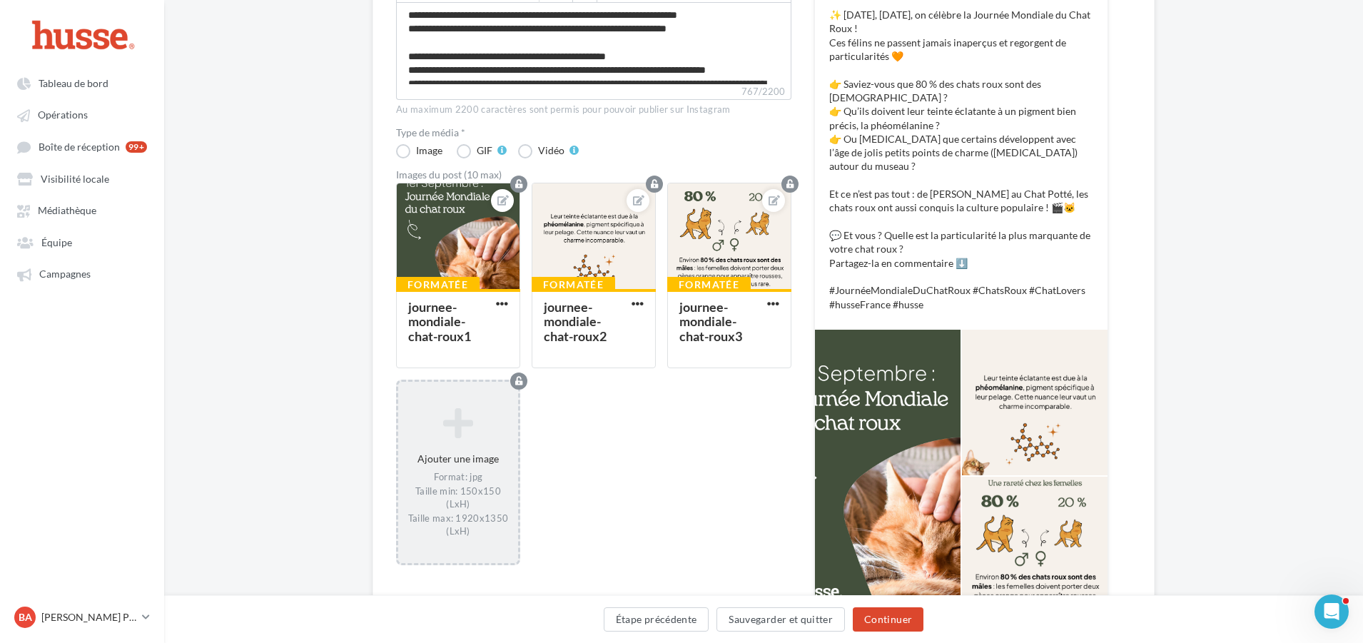
click at [438, 440] on icon at bounding box center [458, 423] width 108 height 34
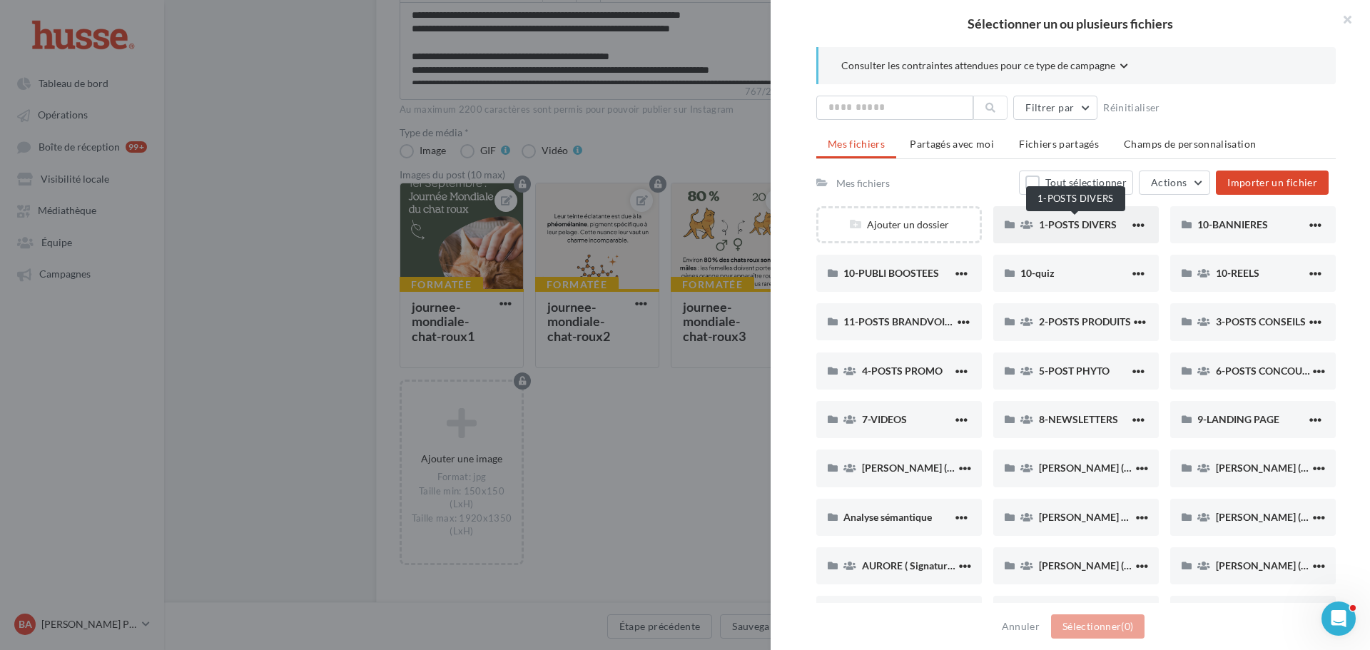
click at [1092, 219] on span "1-POSTS DIVERS" at bounding box center [1078, 224] width 78 height 12
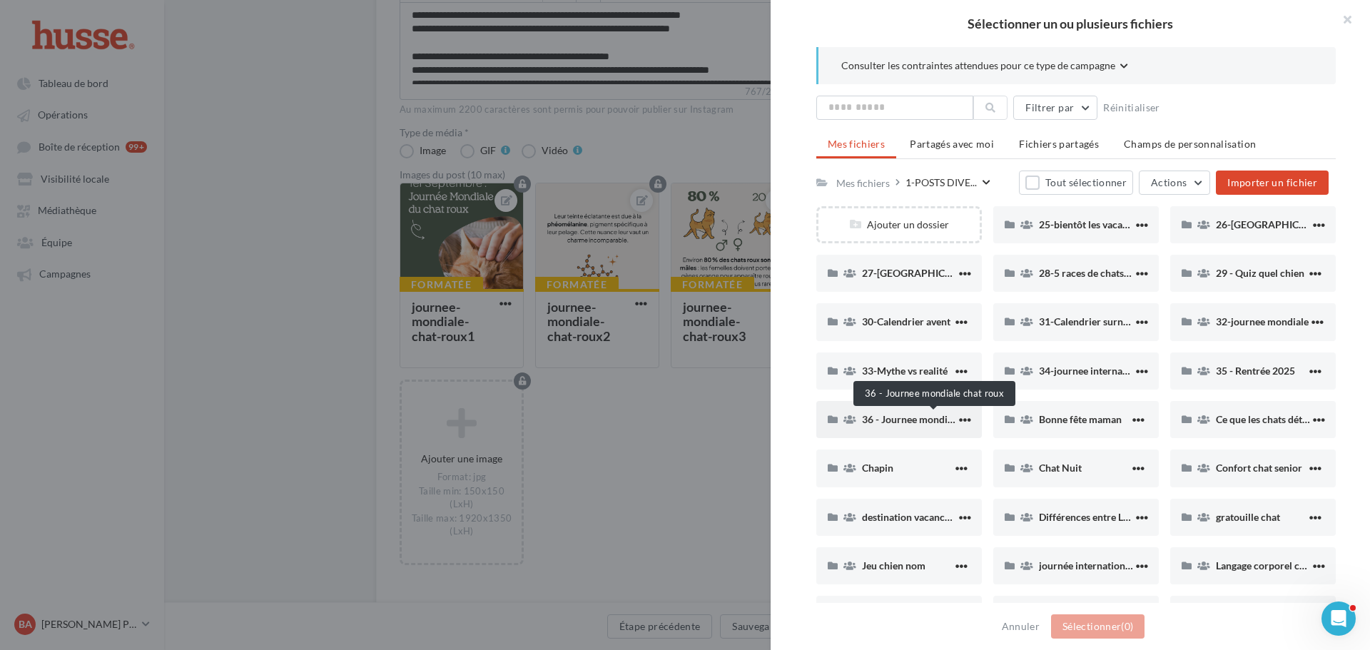
click at [877, 422] on span "36 - Journee mondiale chat roux" at bounding box center [933, 419] width 143 height 12
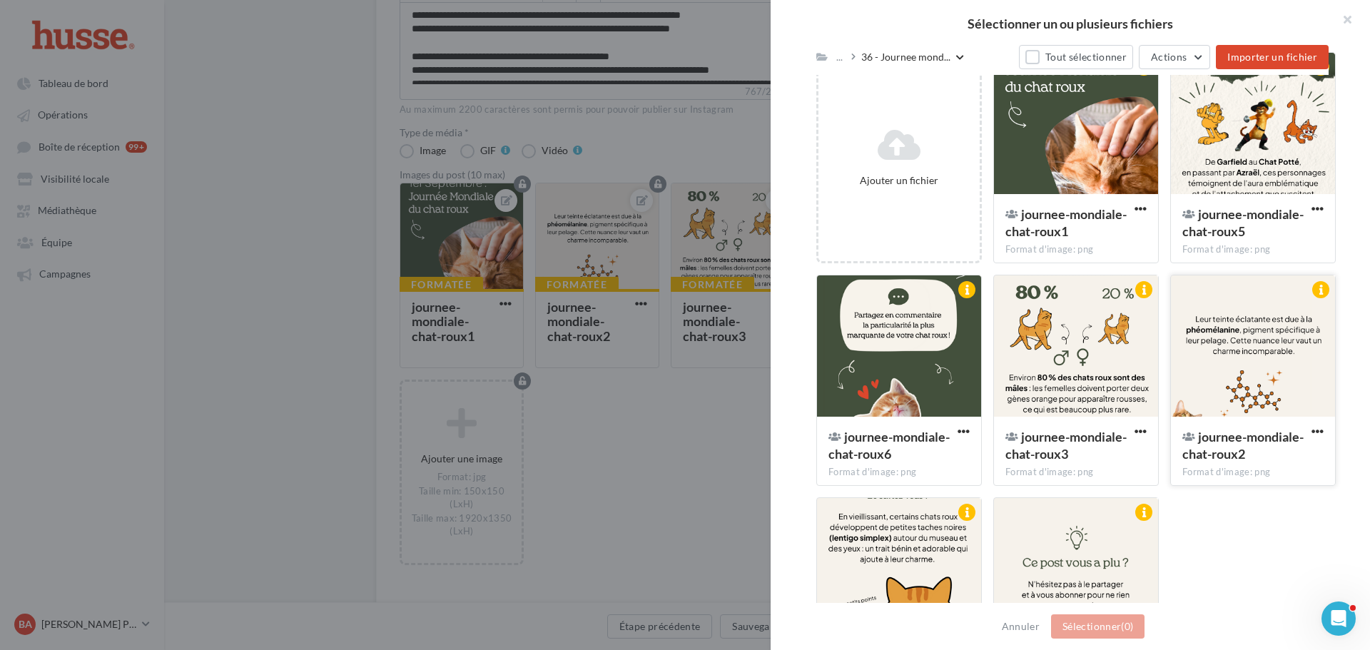
scroll to position [310, 0]
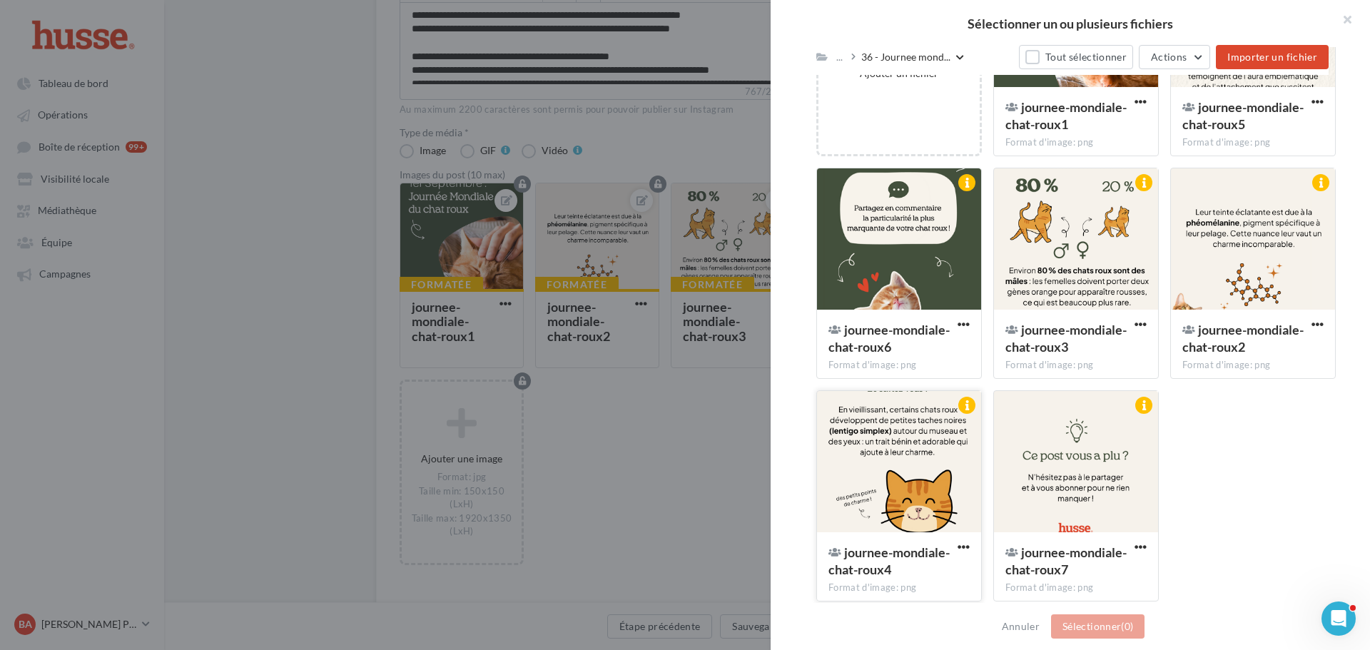
click at [898, 440] on div at bounding box center [899, 462] width 164 height 143
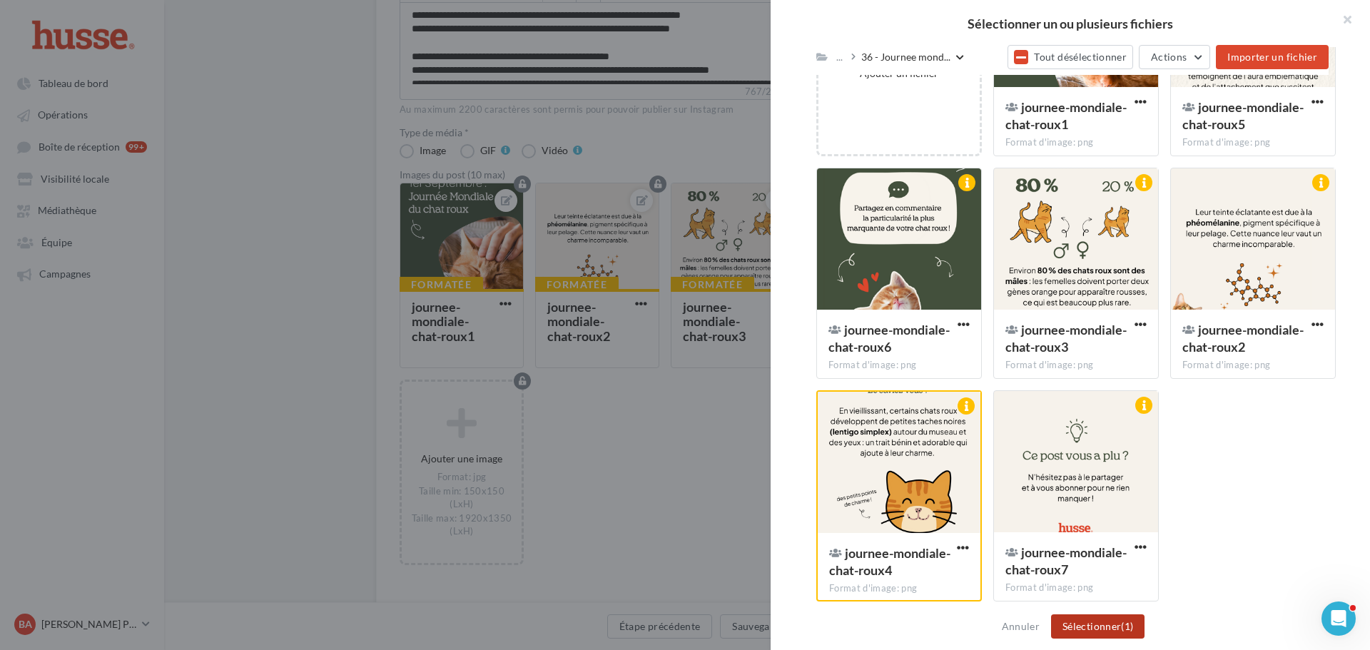
click at [1095, 626] on button "Sélectionner (1)" at bounding box center [1097, 626] width 93 height 24
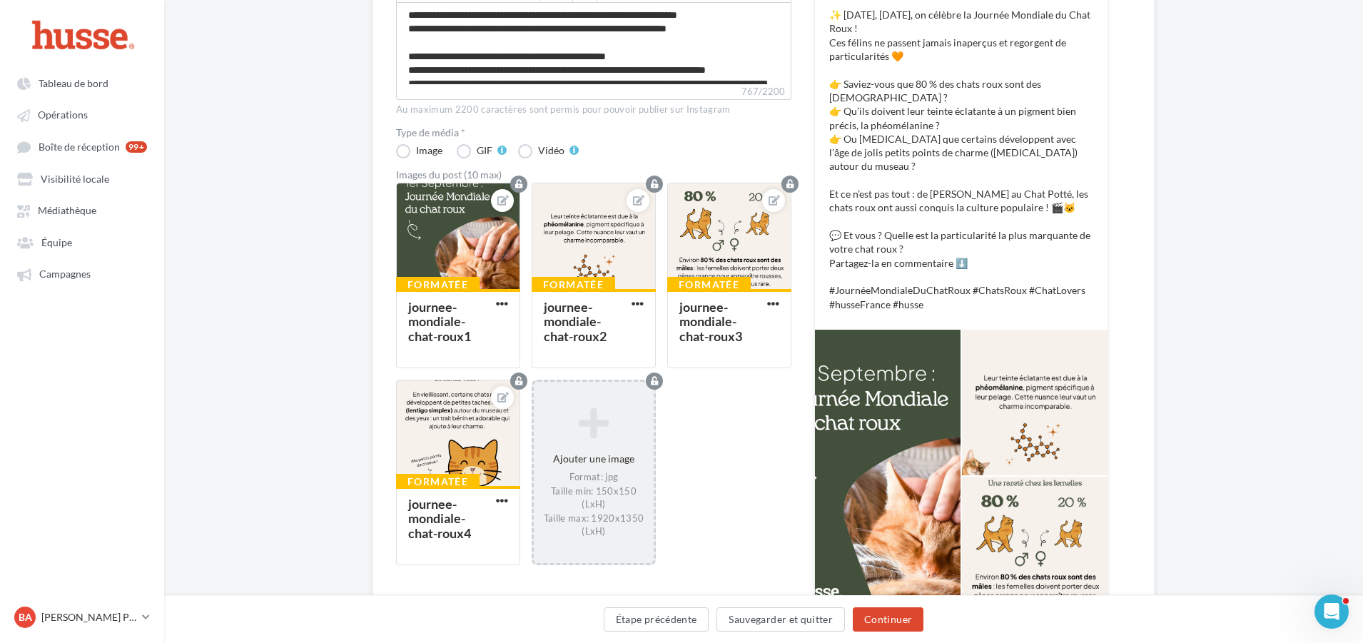
click at [587, 435] on icon at bounding box center [593, 423] width 108 height 34
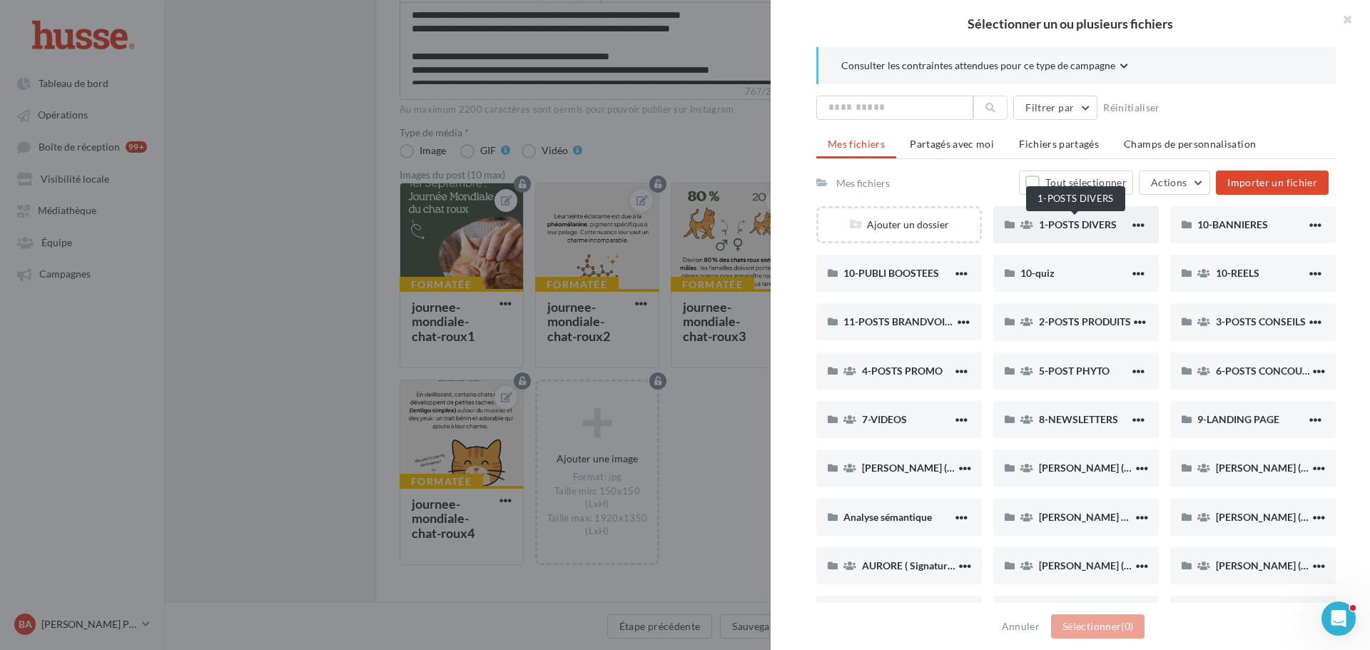
click at [1100, 226] on span "1-POSTS DIVERS" at bounding box center [1078, 224] width 78 height 12
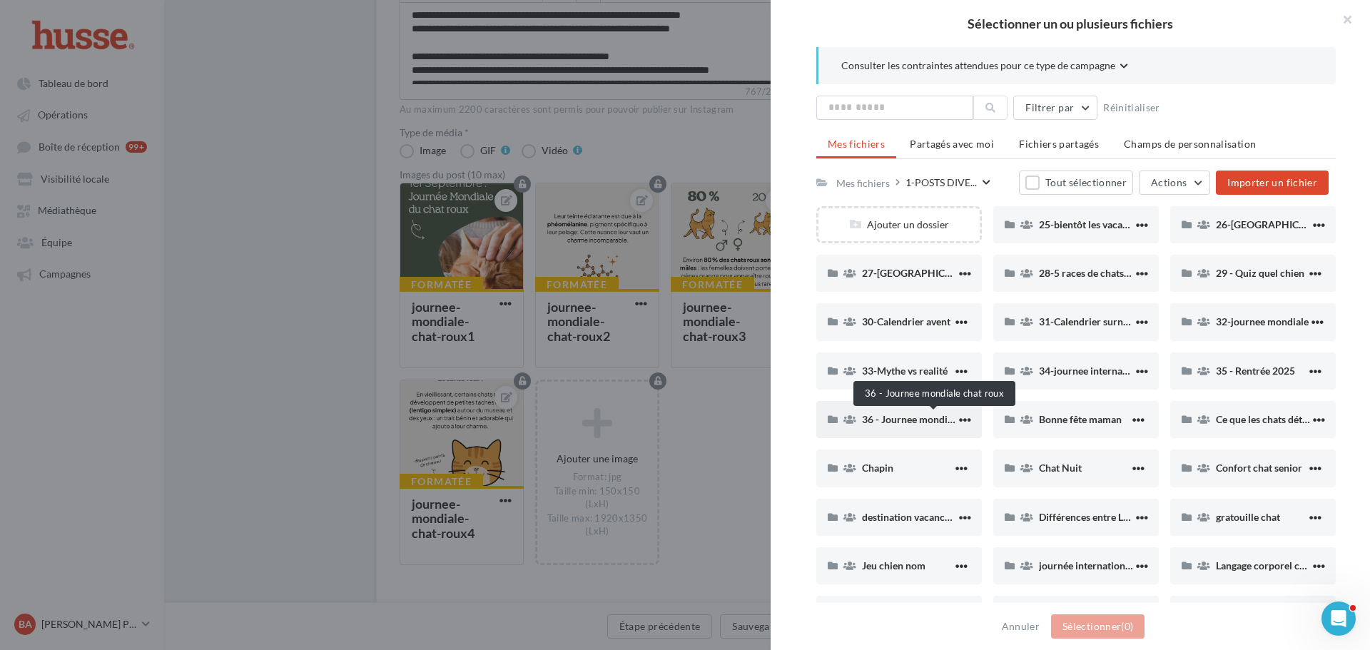
click at [913, 425] on span "36 - Journee mondiale chat roux" at bounding box center [933, 419] width 143 height 12
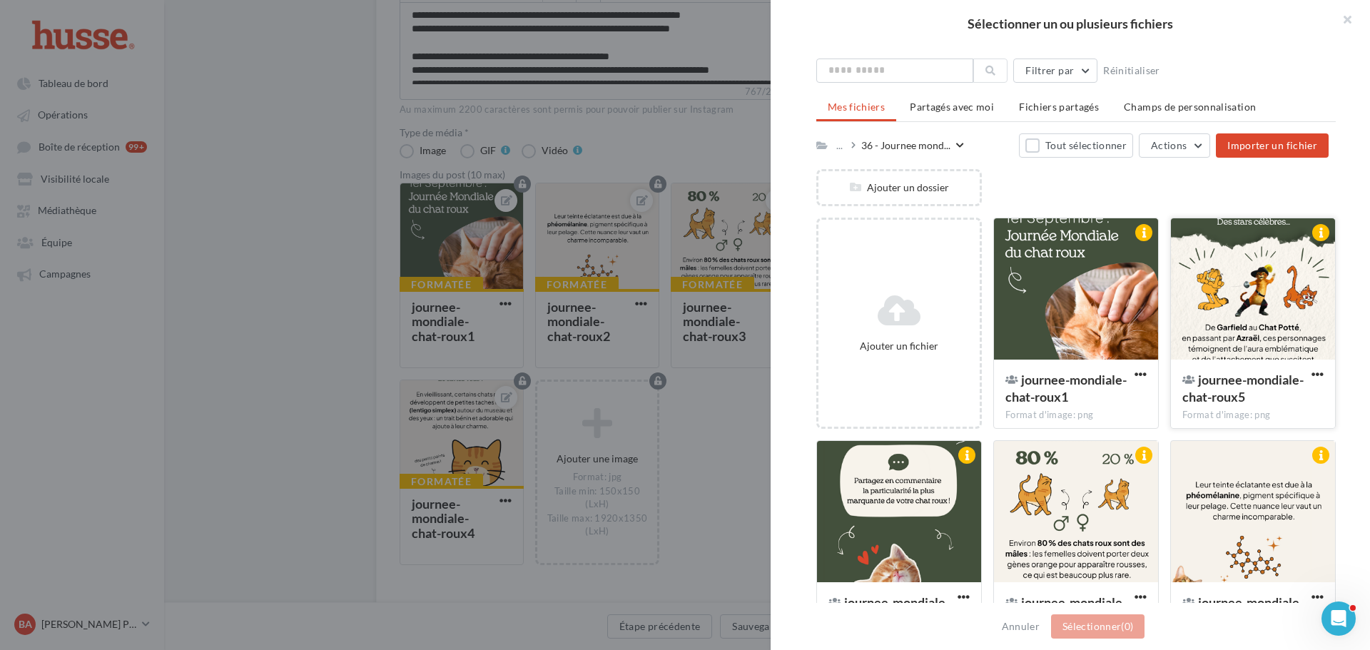
scroll to position [96, 0]
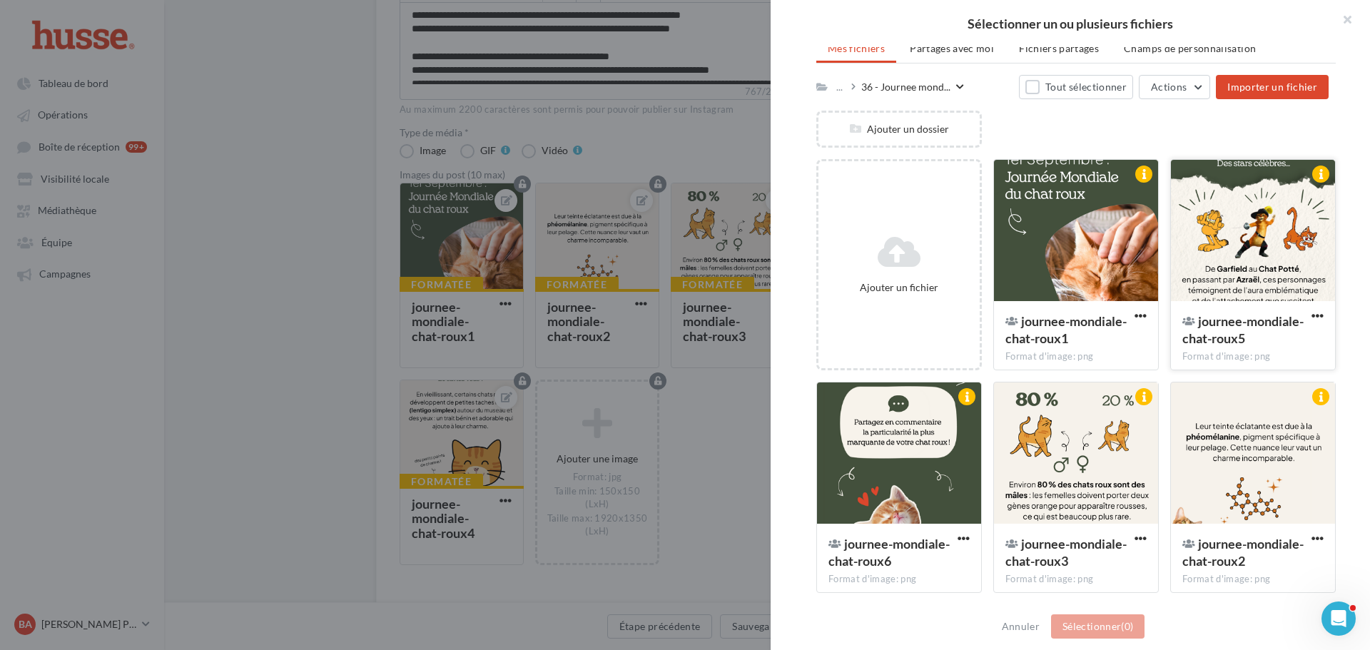
click at [1244, 221] on div at bounding box center [1253, 231] width 164 height 143
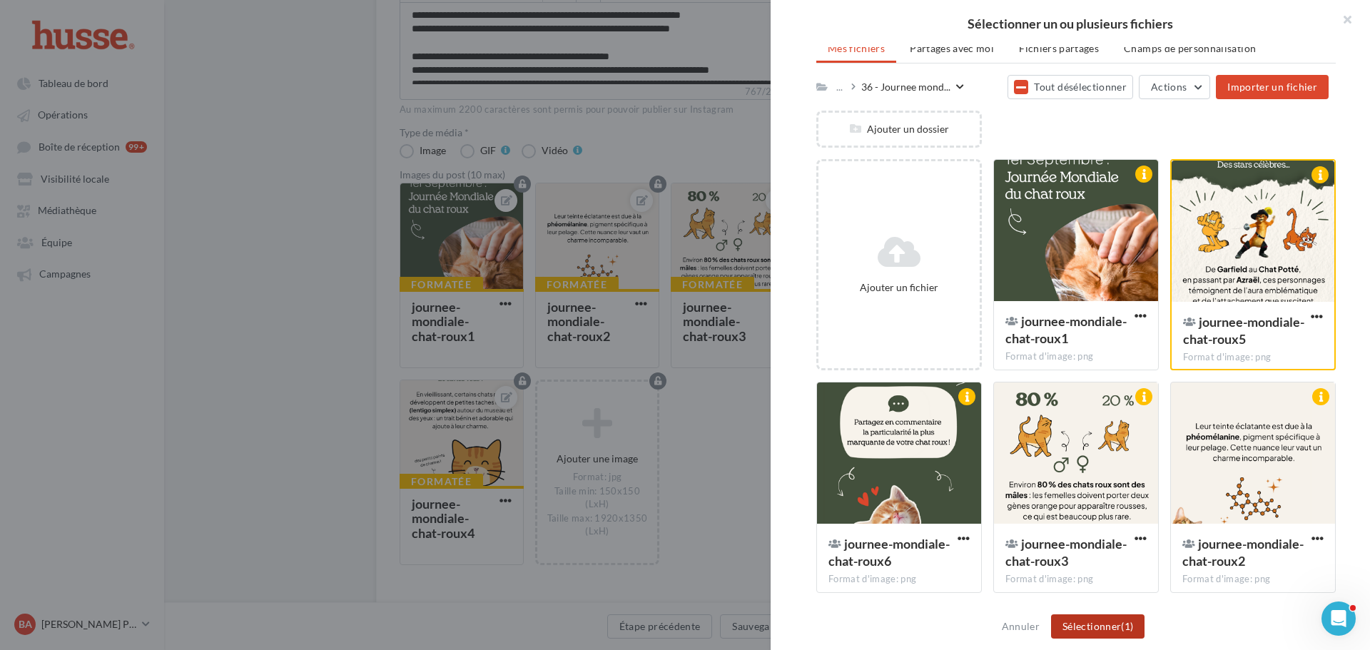
click at [1102, 627] on button "Sélectionner (1)" at bounding box center [1097, 626] width 93 height 24
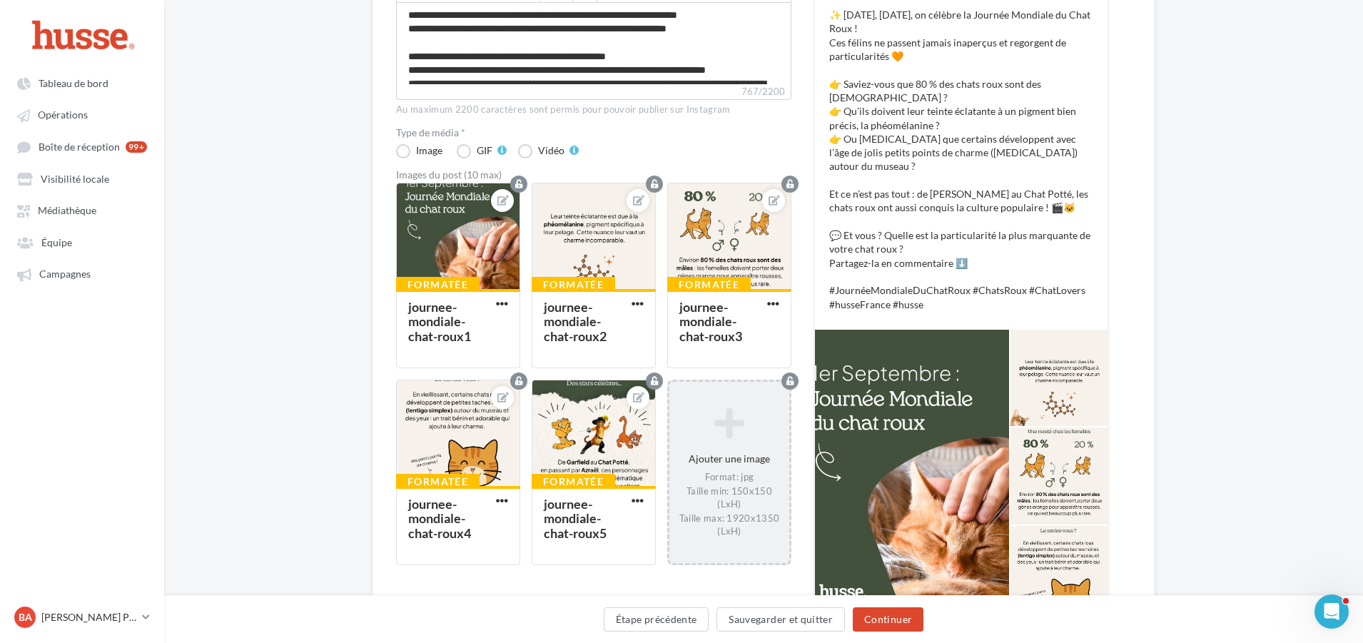
click at [752, 454] on div "Ajouter une image Format: jpg Taille min: 150x150 (LxH) Taille max: 1920x1350 (…" at bounding box center [729, 472] width 120 height 145
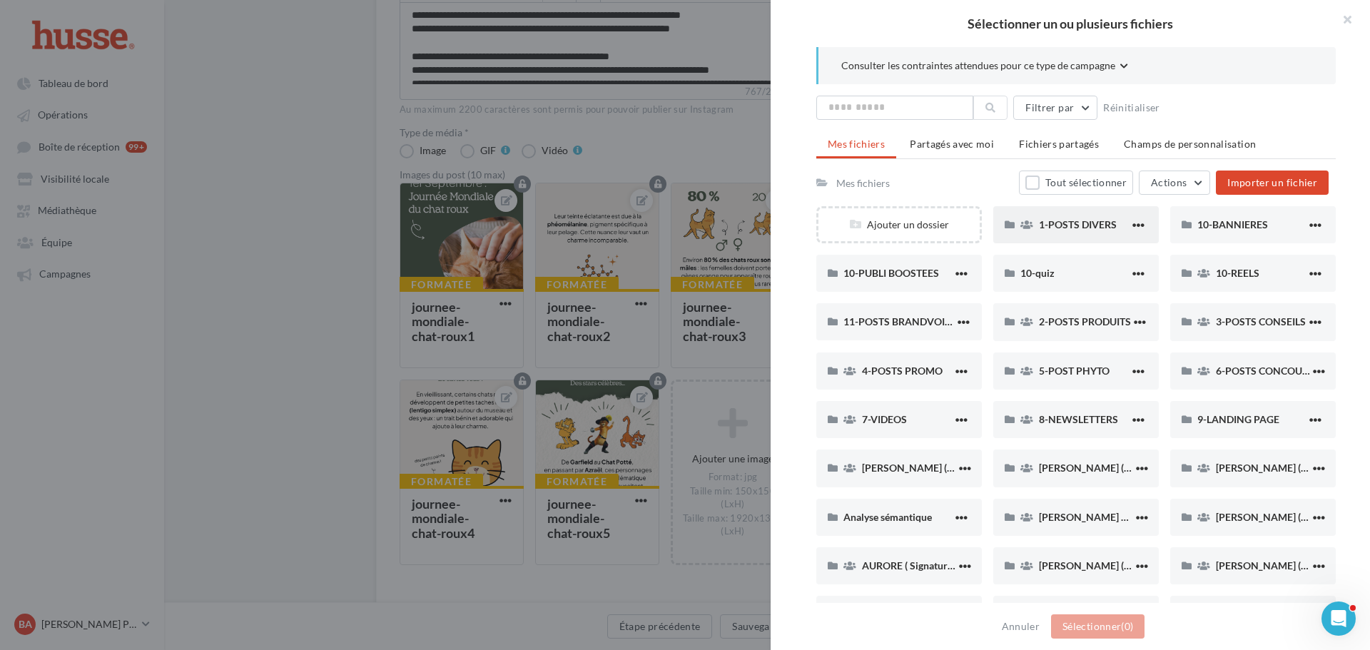
click at [1057, 218] on span "1-POSTS DIVERS" at bounding box center [1078, 224] width 78 height 12
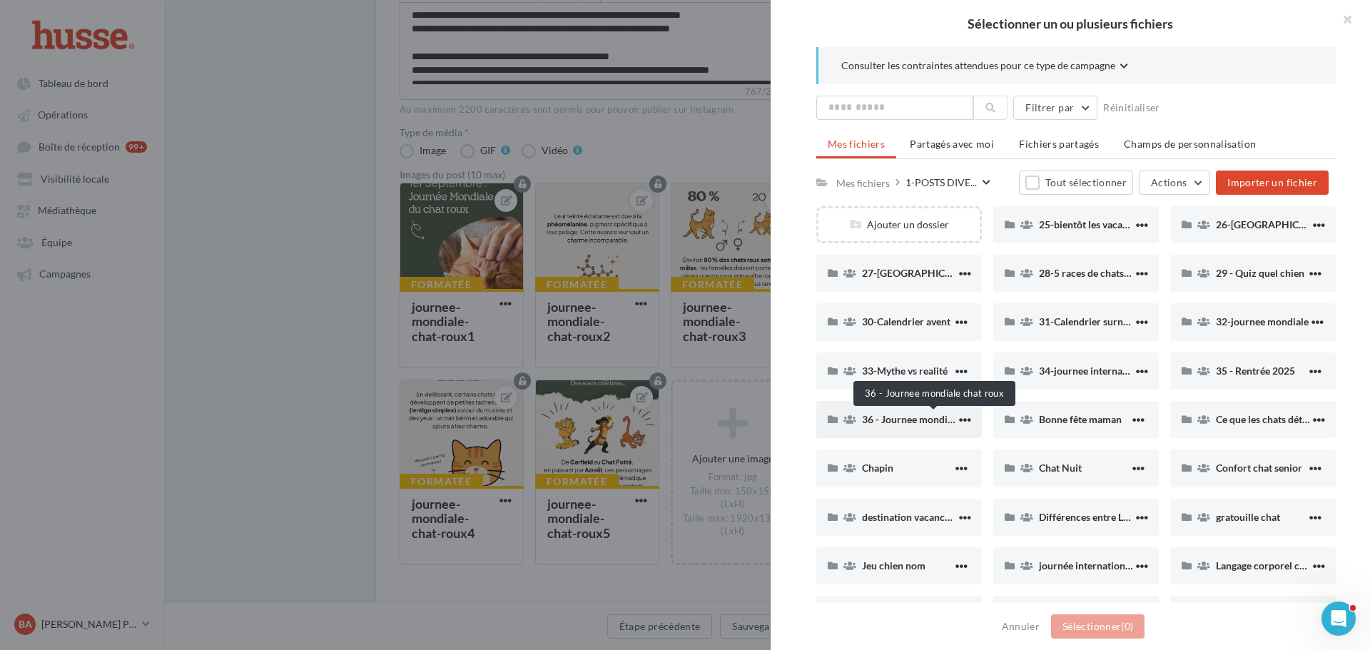
click at [904, 421] on span "36 - Journee mondiale chat roux" at bounding box center [933, 419] width 143 height 12
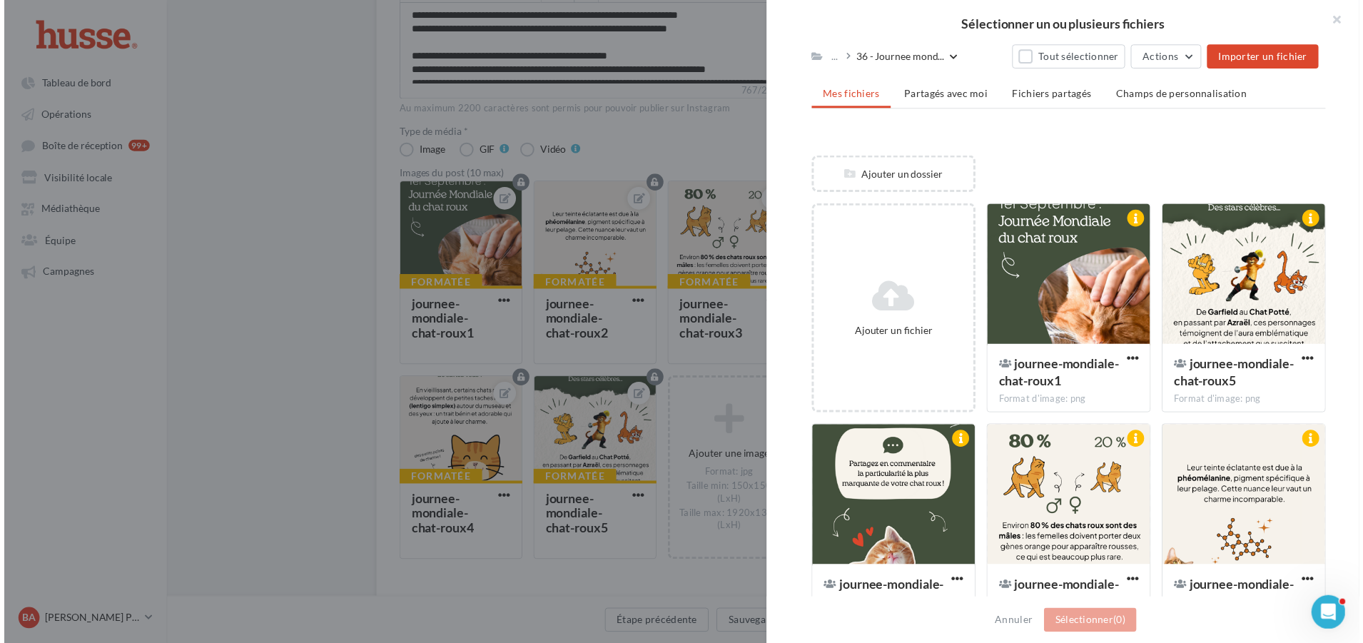
scroll to position [167, 0]
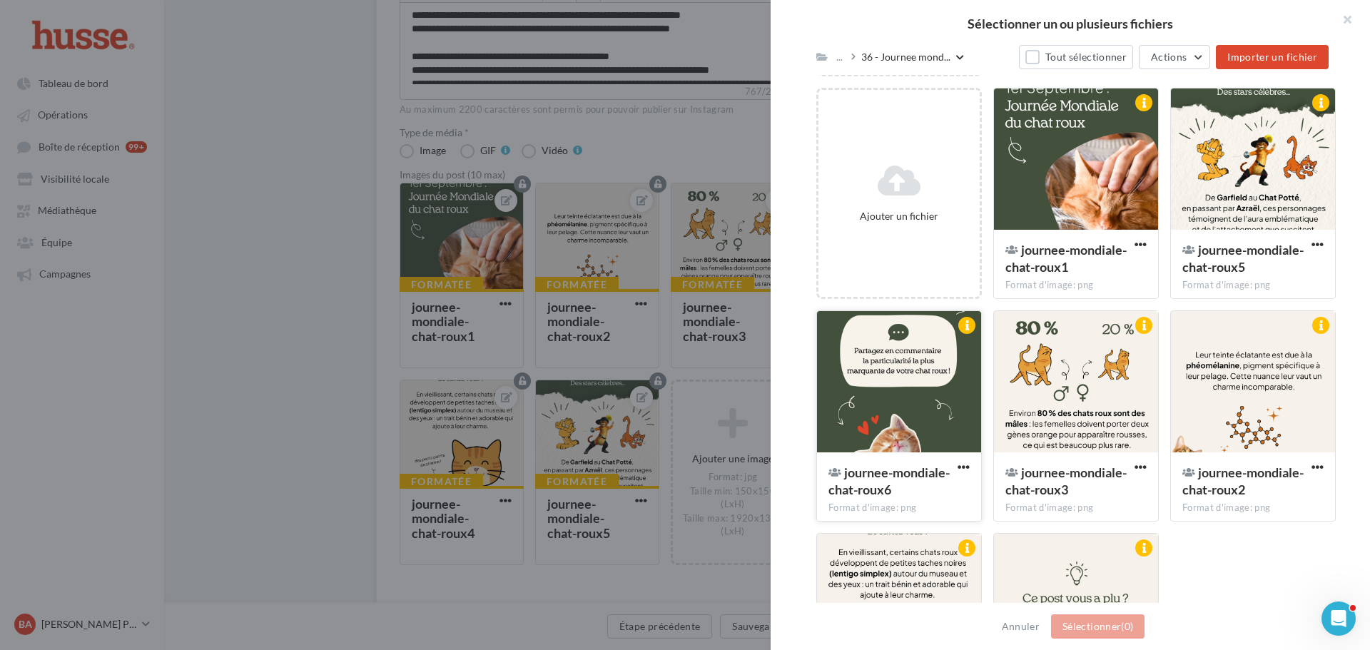
click at [891, 366] on div at bounding box center [899, 382] width 164 height 143
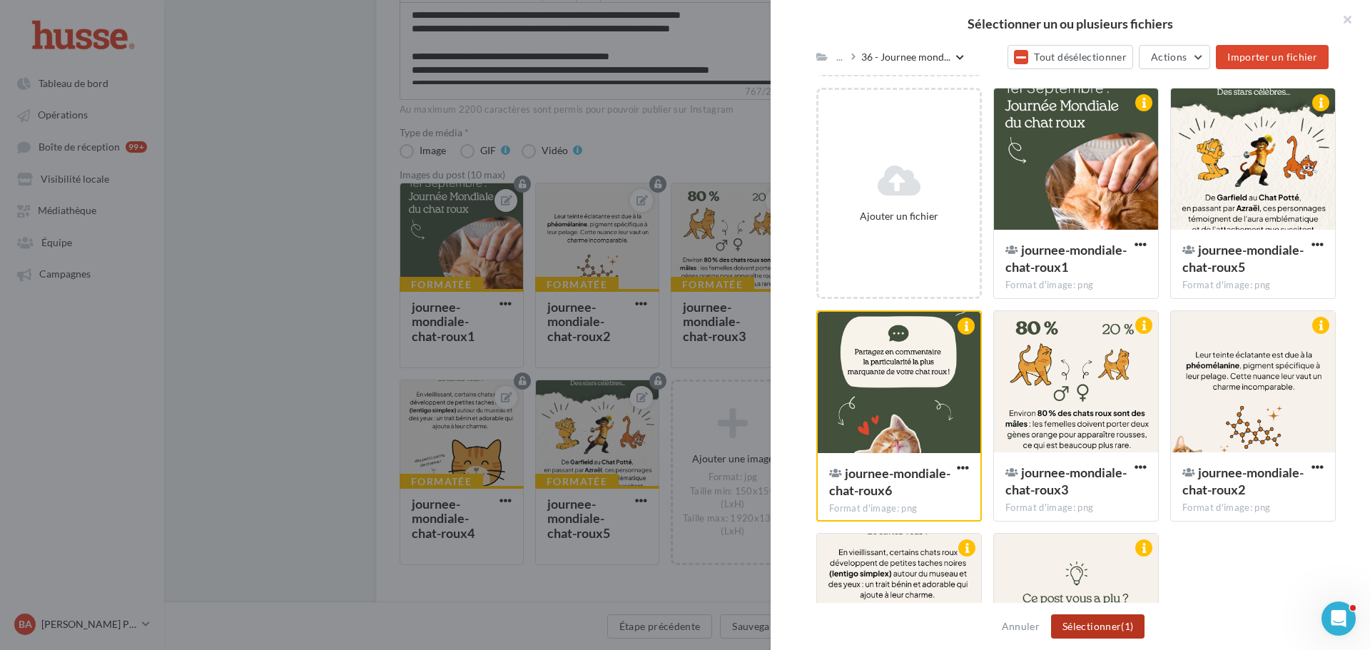
click at [1095, 616] on button "Sélectionner (1)" at bounding box center [1097, 626] width 93 height 24
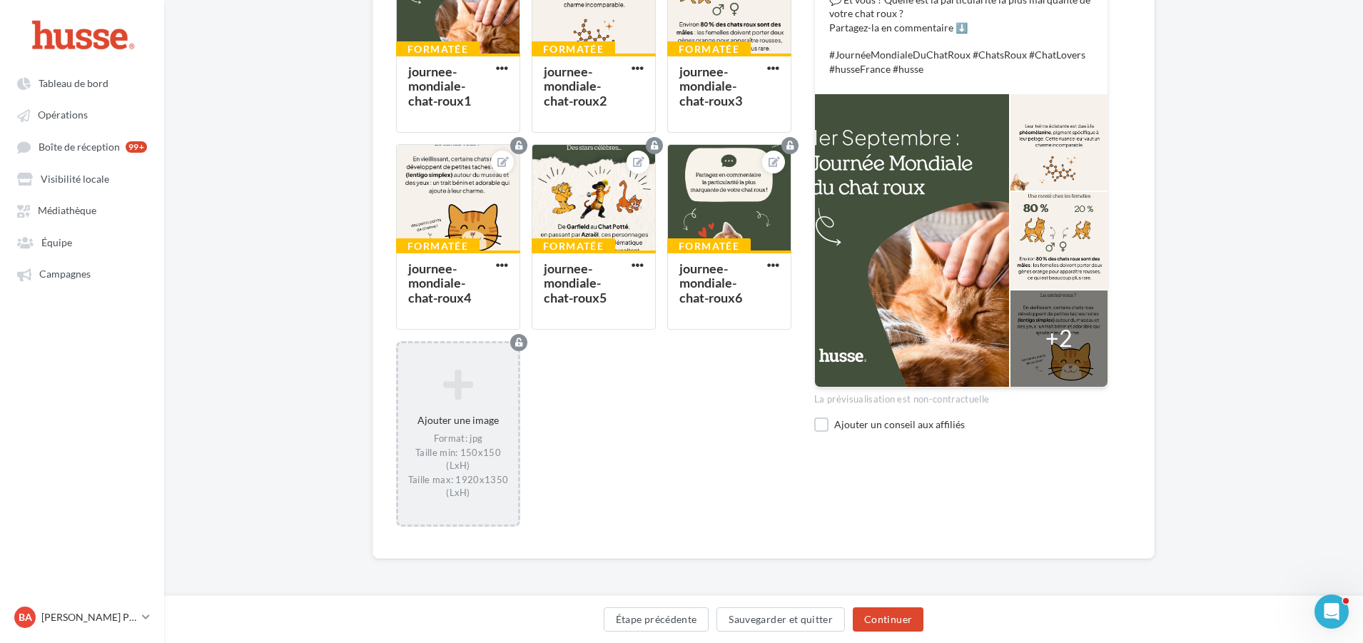
click at [452, 412] on div "Ajouter une image Format: jpg Taille min: 150x150 (LxH) Taille max: 1920x1350 (…" at bounding box center [458, 434] width 120 height 145
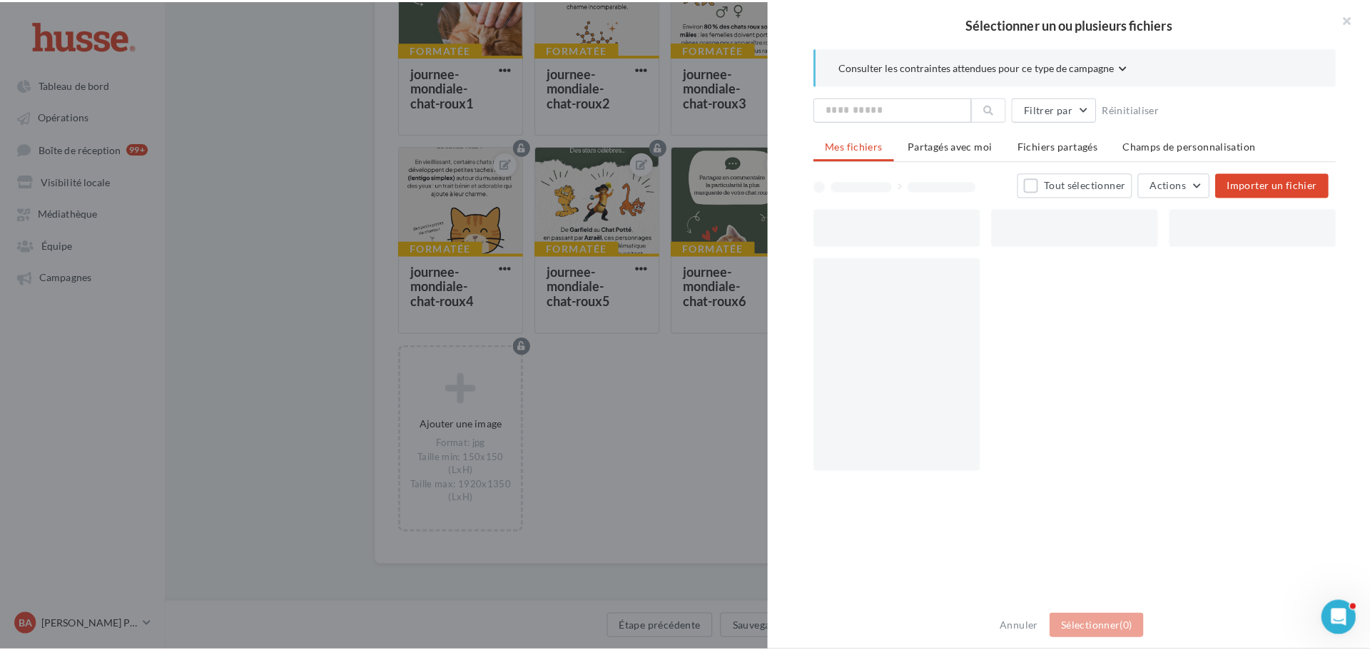
scroll to position [492, 0]
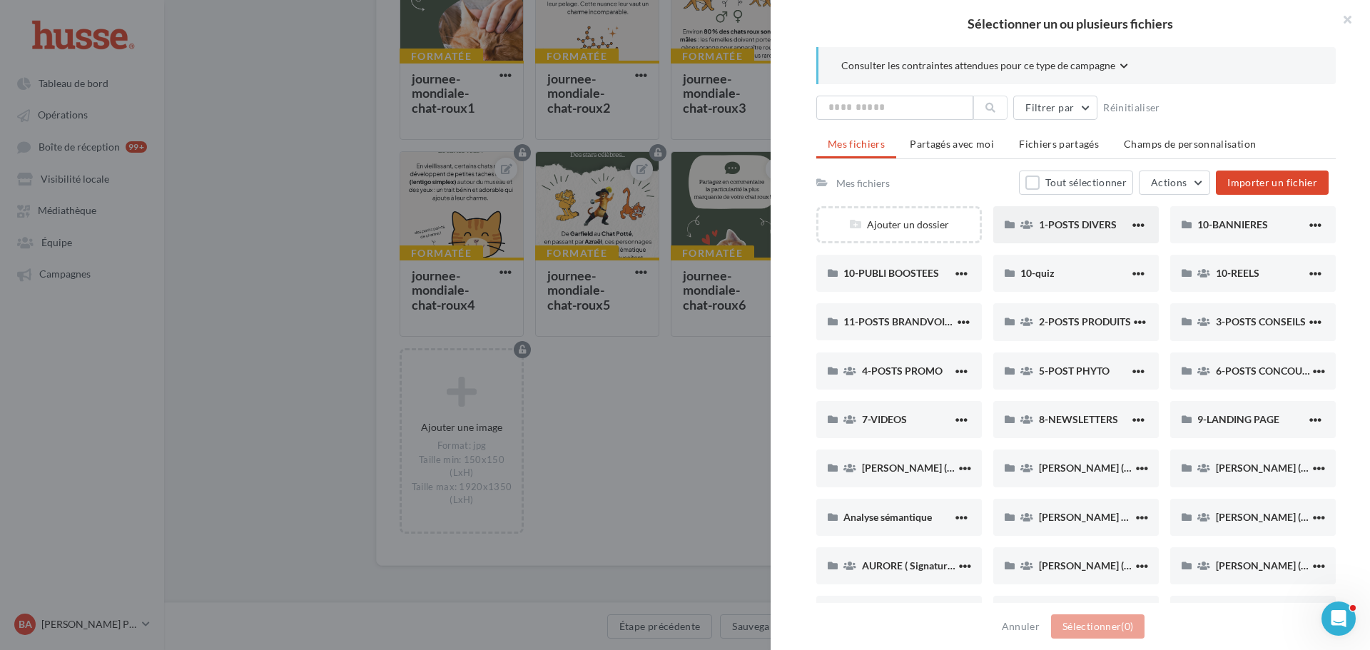
click at [1055, 219] on span "1-POSTS DIVERS" at bounding box center [1078, 224] width 78 height 12
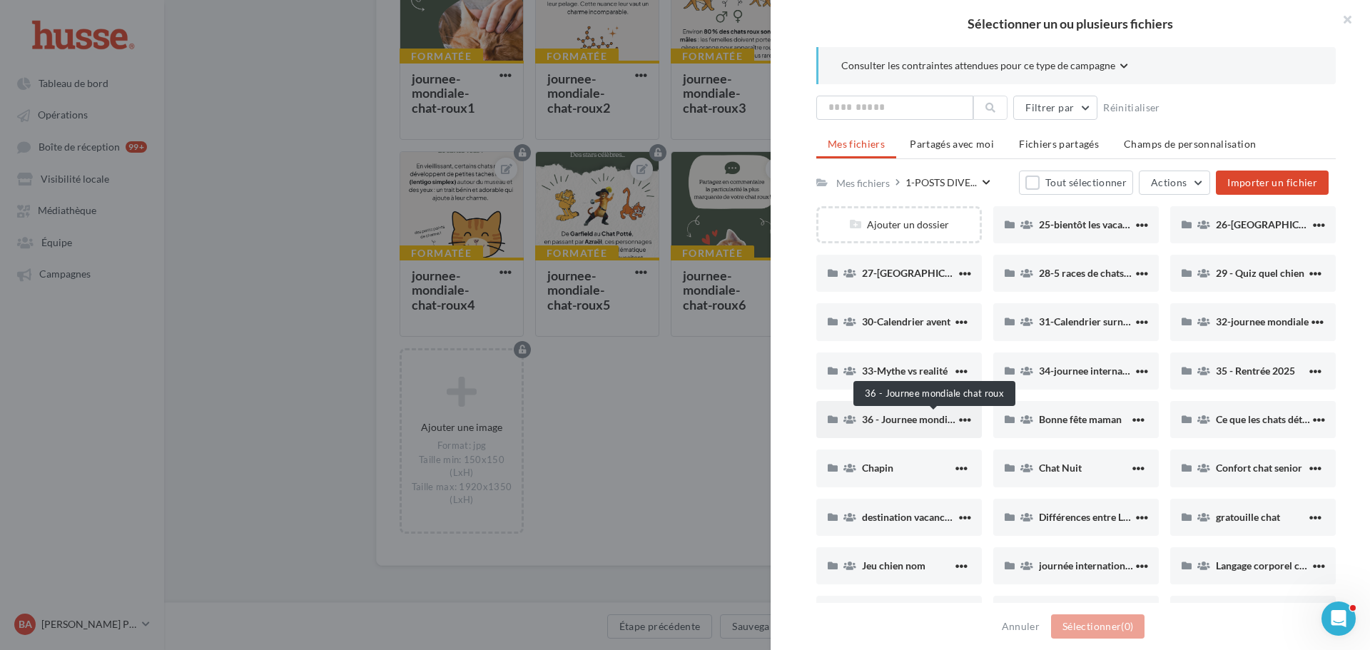
click at [901, 419] on span "36 - Journee mondiale chat roux" at bounding box center [933, 419] width 143 height 12
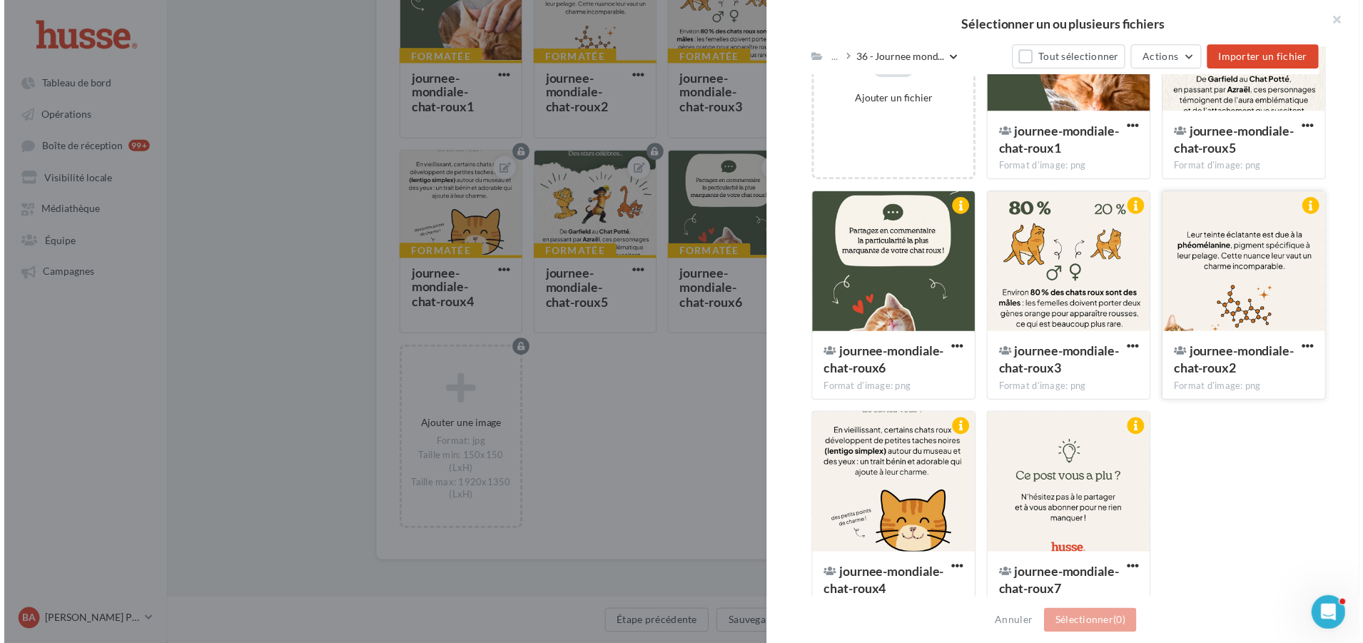
scroll to position [318, 0]
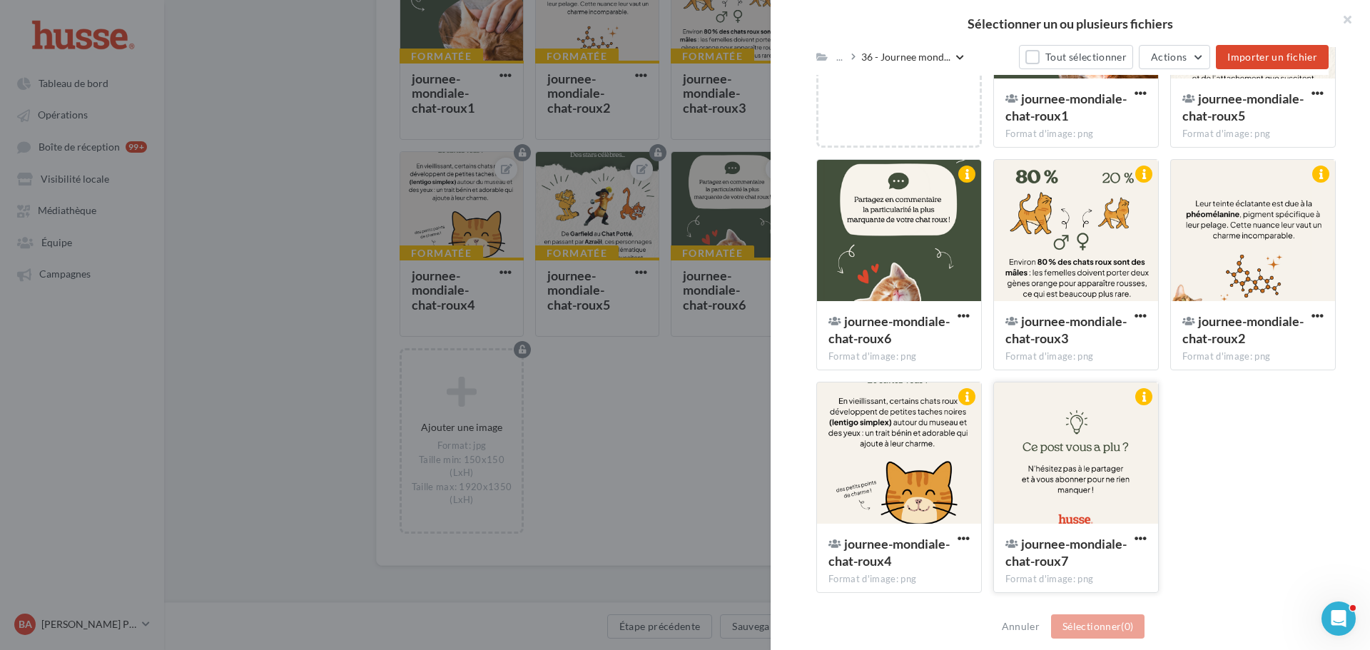
drag, startPoint x: 1071, startPoint y: 453, endPoint x: 1089, endPoint y: 511, distance: 60.5
click at [1072, 453] on div at bounding box center [1076, 453] width 164 height 143
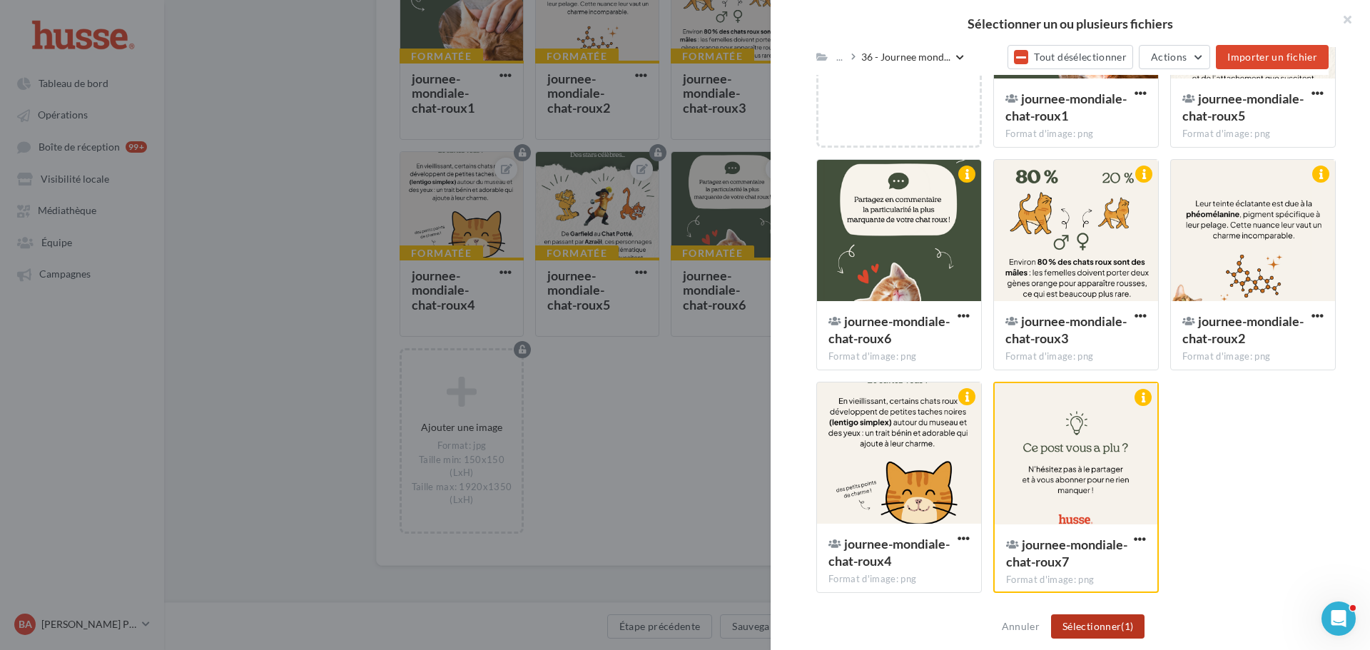
click at [1108, 626] on button "Sélectionner (1)" at bounding box center [1097, 626] width 93 height 24
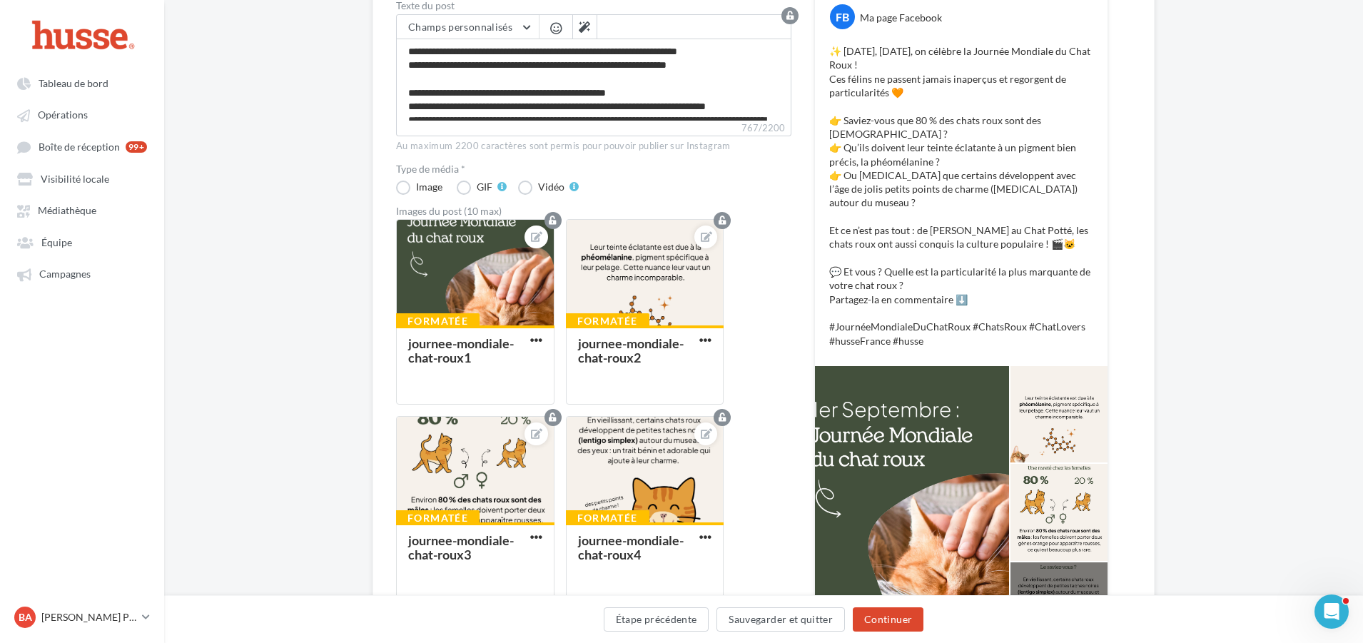
scroll to position [136, 0]
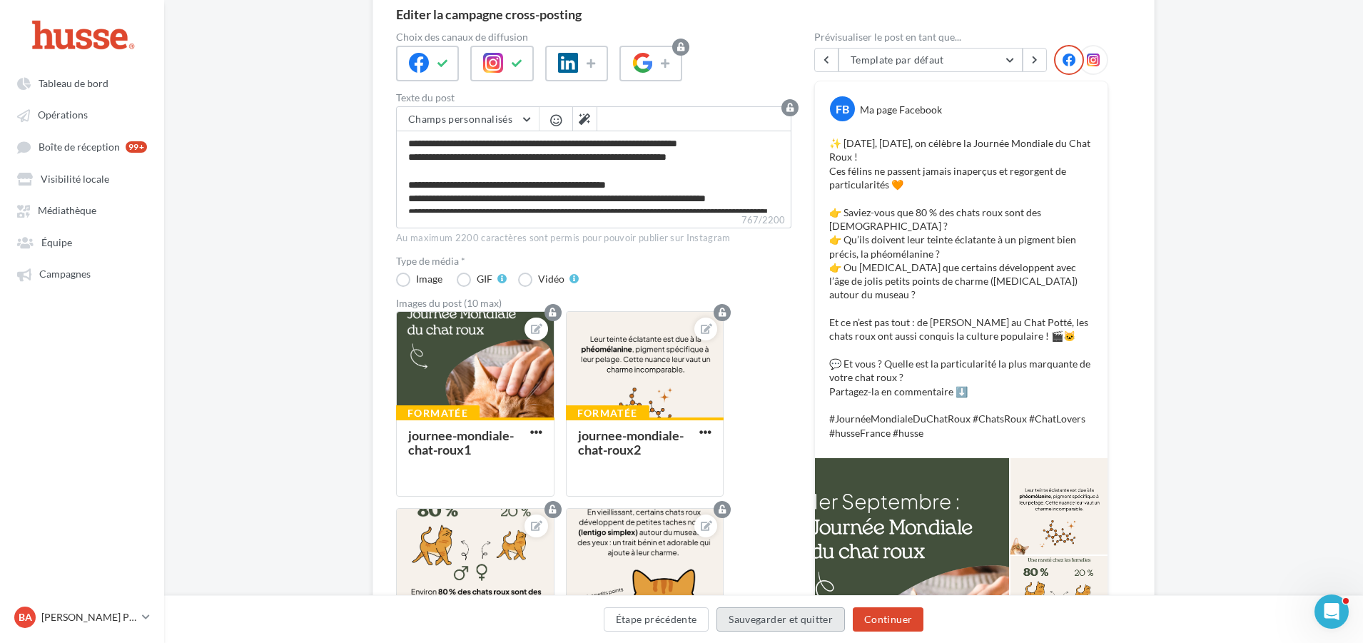
drag, startPoint x: 798, startPoint y: 619, endPoint x: 818, endPoint y: 618, distance: 20.0
click at [798, 619] on button "Sauvegarder et quitter" at bounding box center [780, 619] width 128 height 24
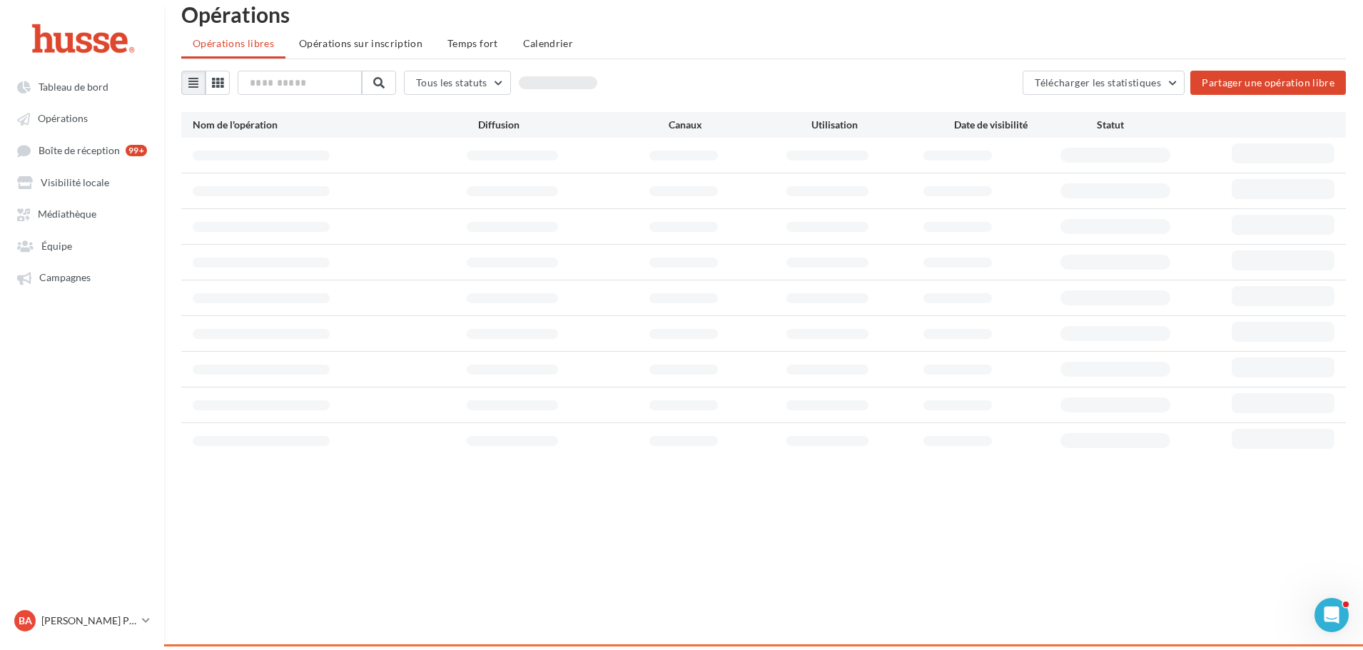
scroll to position [23, 0]
